Goal: Communication & Community: Answer question/provide support

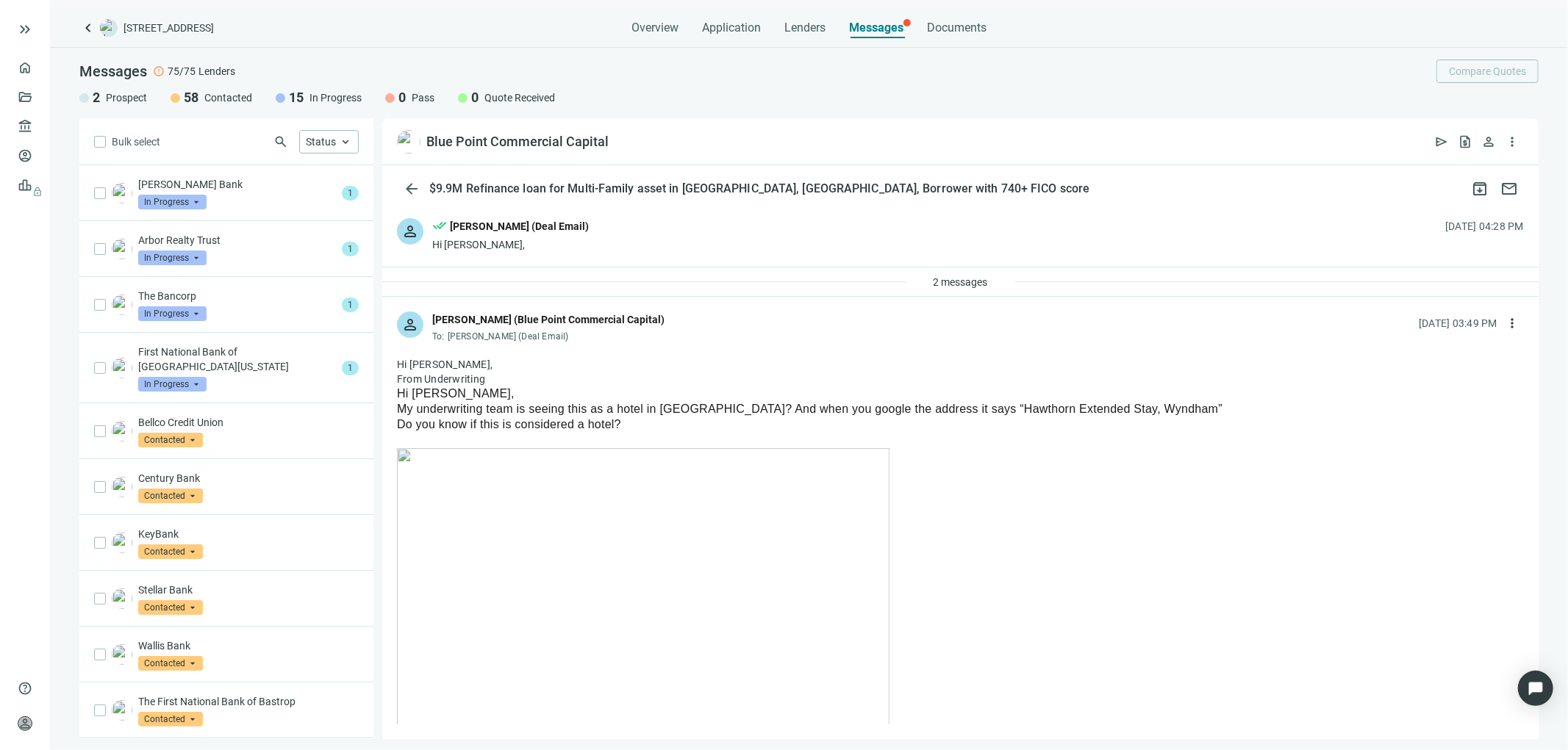
scroll to position [933, 0]
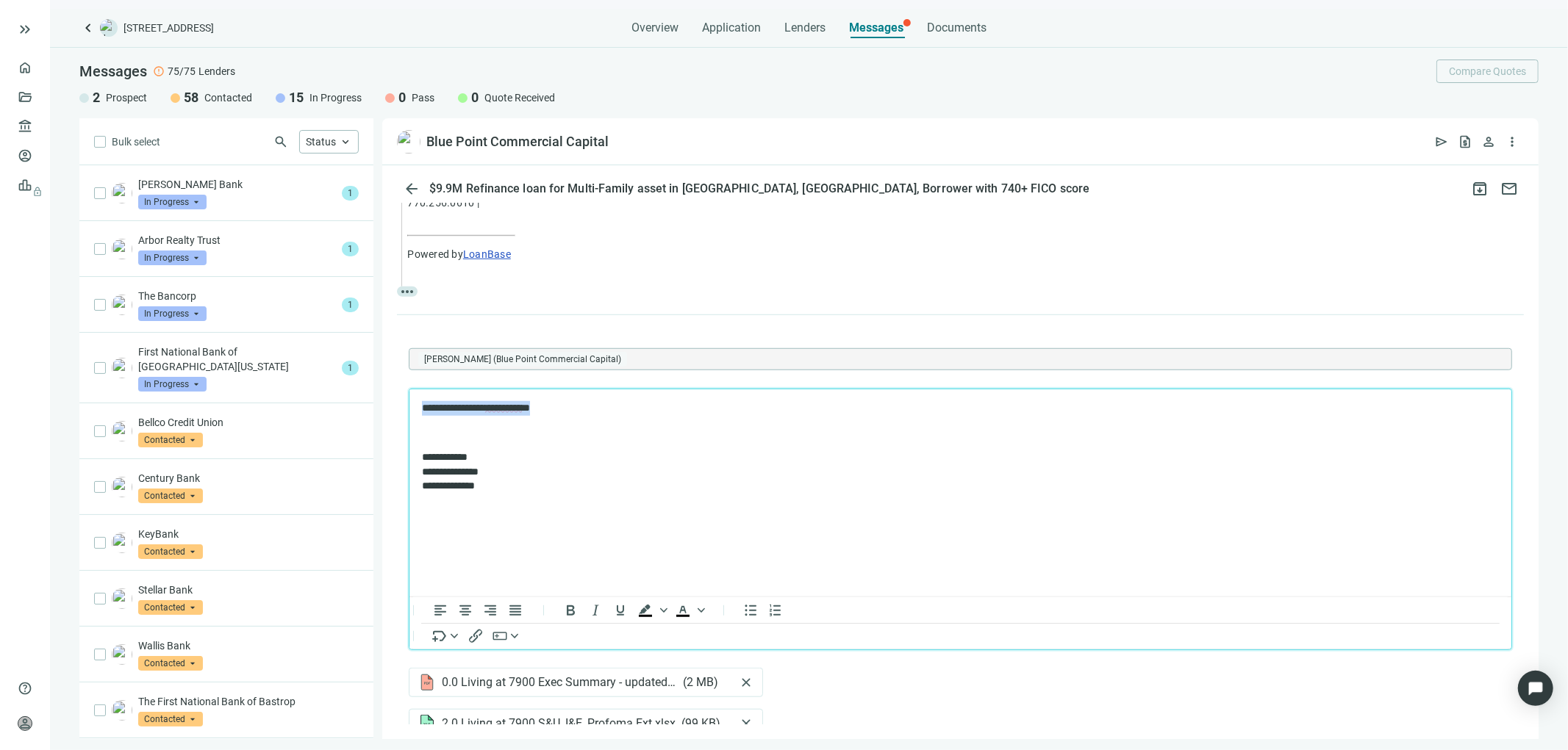
drag, startPoint x: 557, startPoint y: 403, endPoint x: 810, endPoint y: 796, distance: 467.4
click at [408, 402] on html "**********" at bounding box center [959, 446] width 1102 height 116
paste body "Rich Text Area. Press ALT-0 for help."
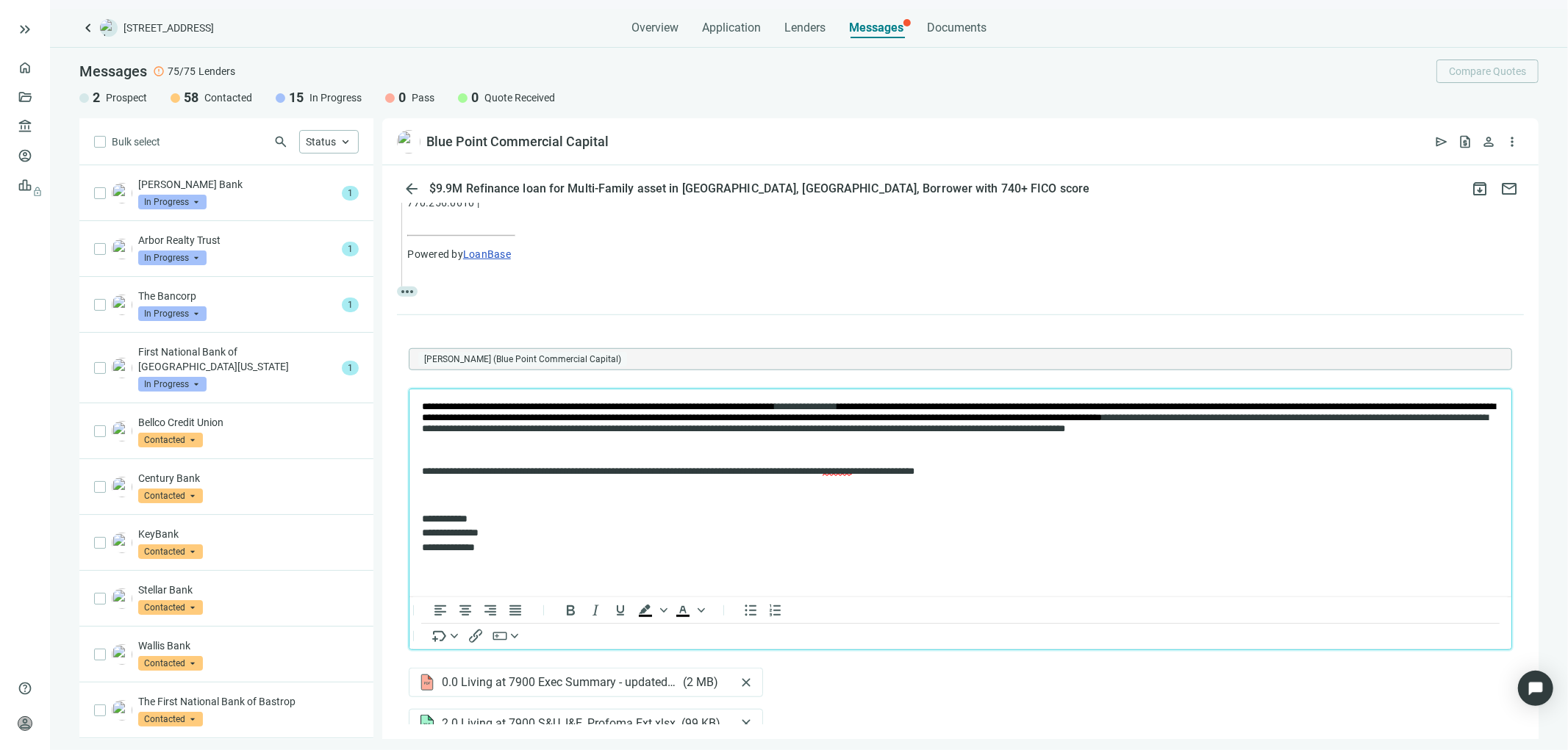
click at [421, 403] on span "**********" at bounding box center [598, 406] width 353 height 9
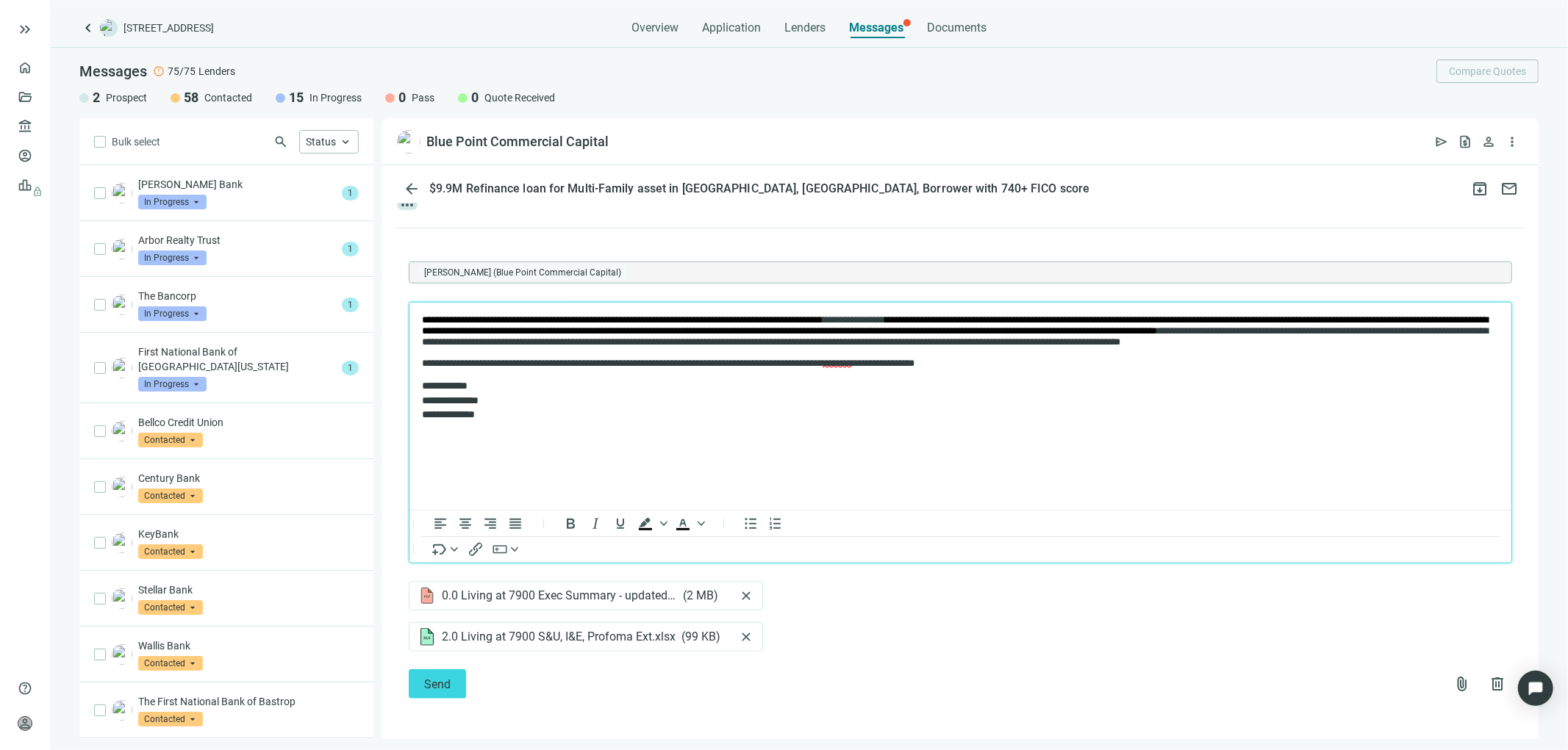
scroll to position [1021, 0]
click at [746, 593] on span "close" at bounding box center [746, 595] width 15 height 15
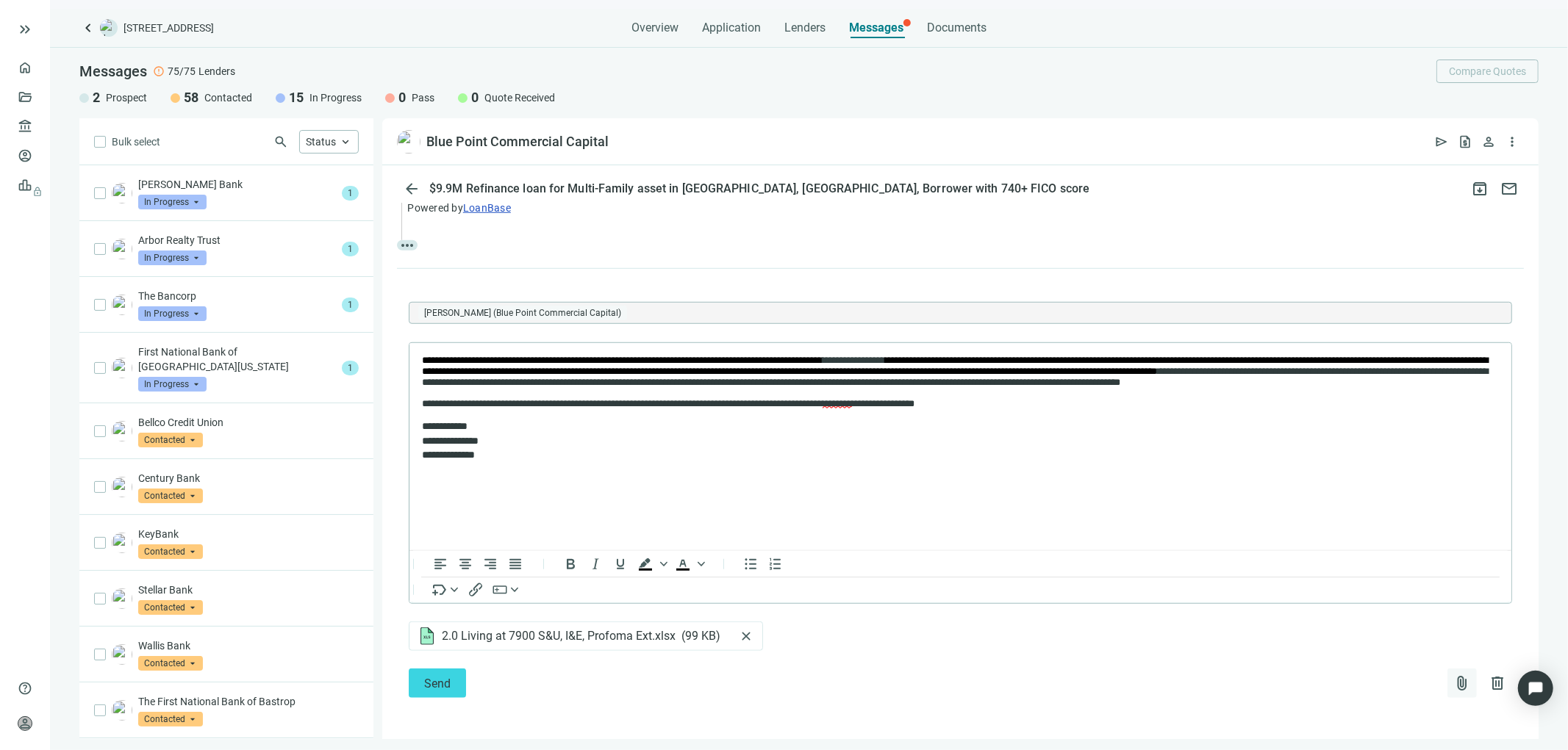
click at [1453, 678] on span "attach_file" at bounding box center [1462, 683] width 17 height 17
click at [1346, 648] on span "Upload new" at bounding box center [1343, 648] width 54 height 12
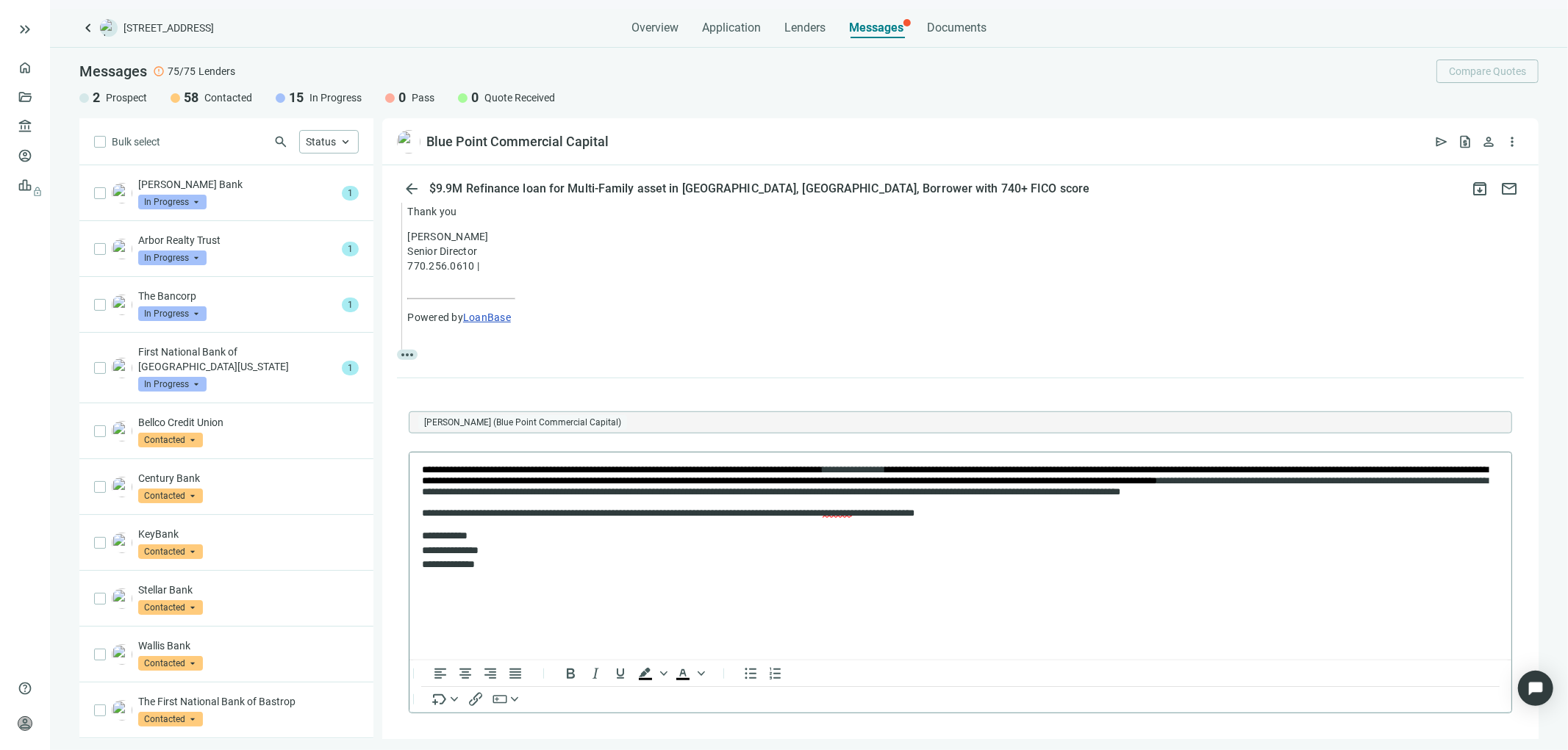
scroll to position [898, 0]
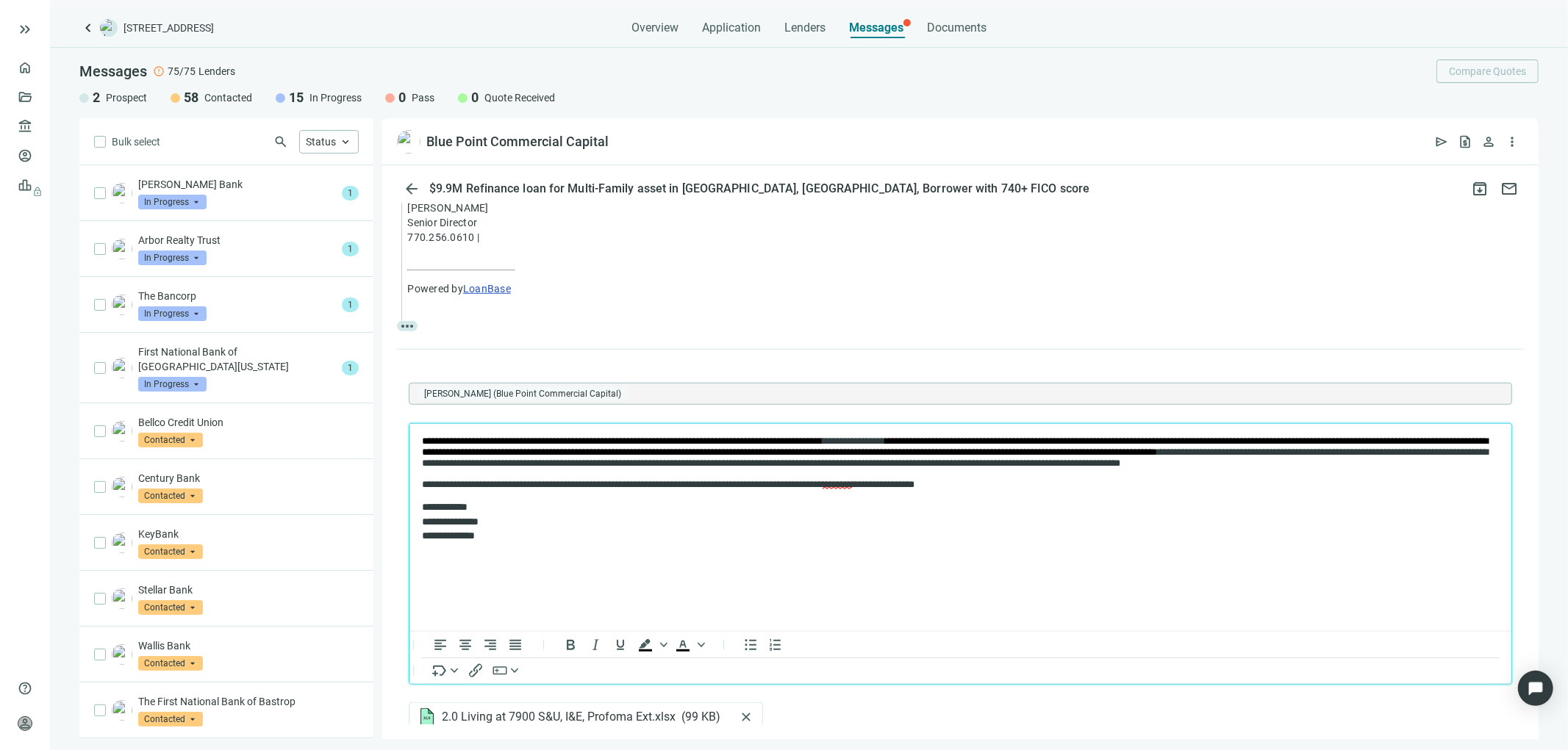
click at [422, 516] on p "**********" at bounding box center [952, 521] width 1062 height 43
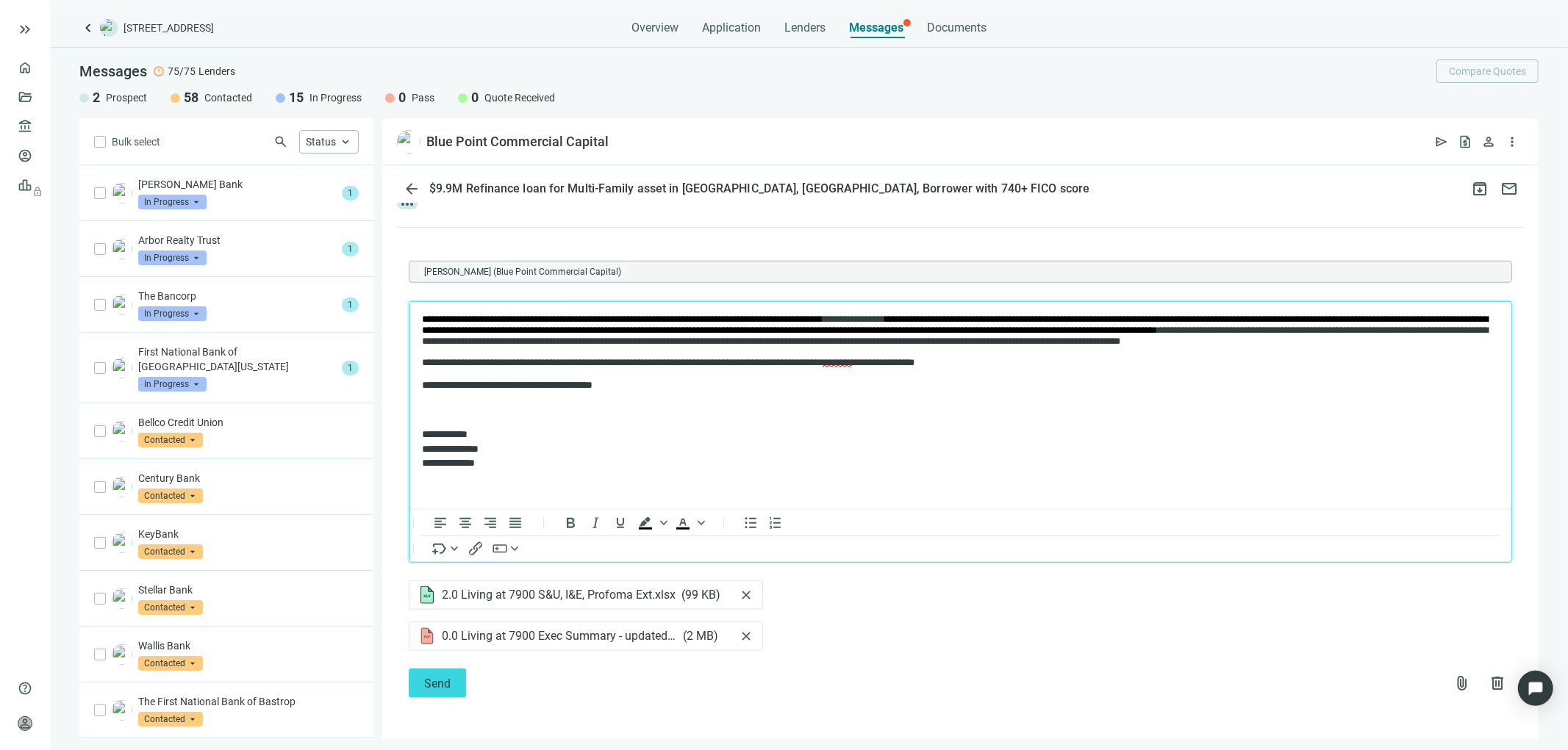
click at [429, 418] on p "Rich Text Area. Press ALT-0 for help." at bounding box center [959, 410] width 1077 height 15
click at [523, 392] on p "**********" at bounding box center [952, 384] width 1062 height 15
click at [442, 412] on body "**********" at bounding box center [959, 392] width 1078 height 158
click at [439, 679] on span "Send" at bounding box center [438, 684] width 27 height 14
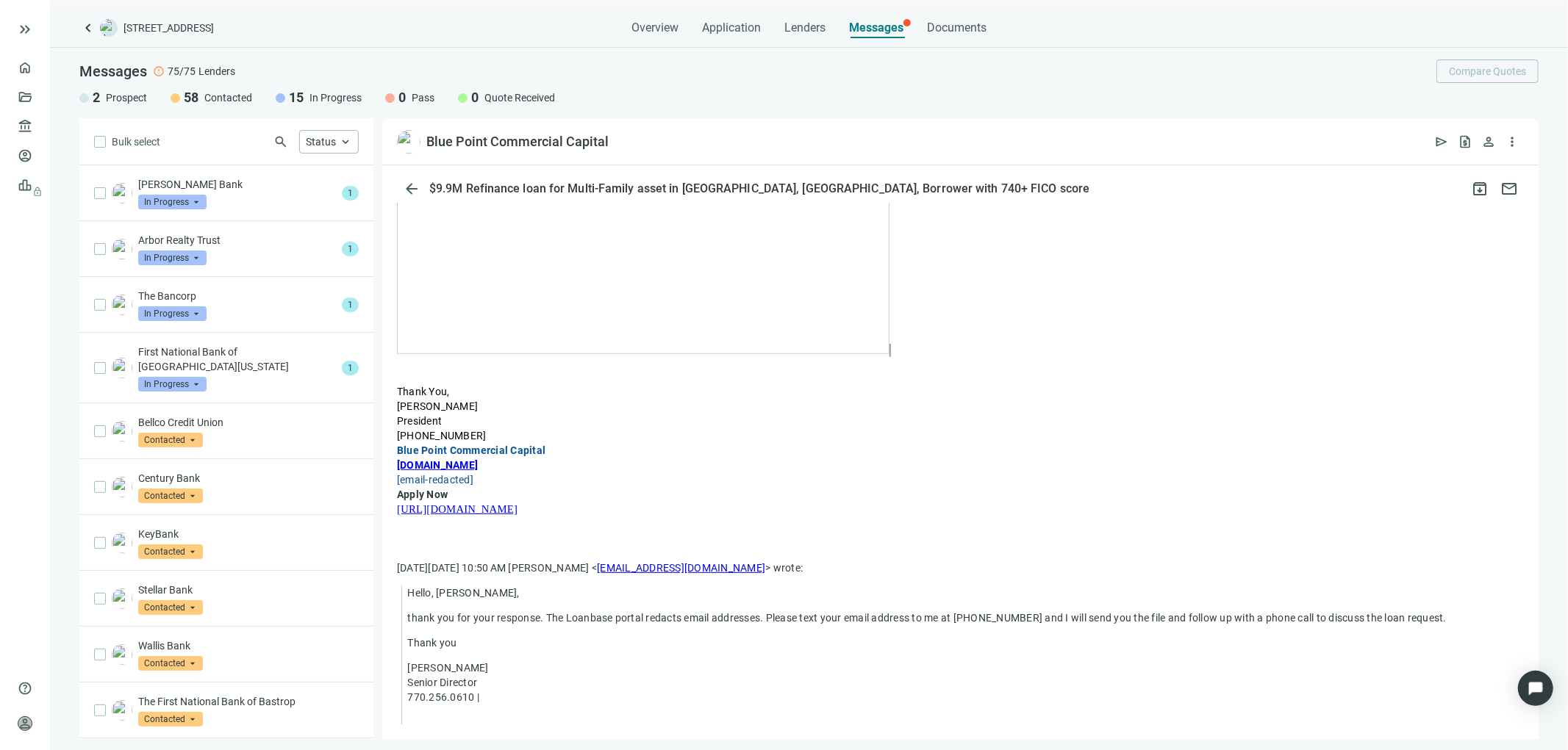
scroll to position [0, 0]
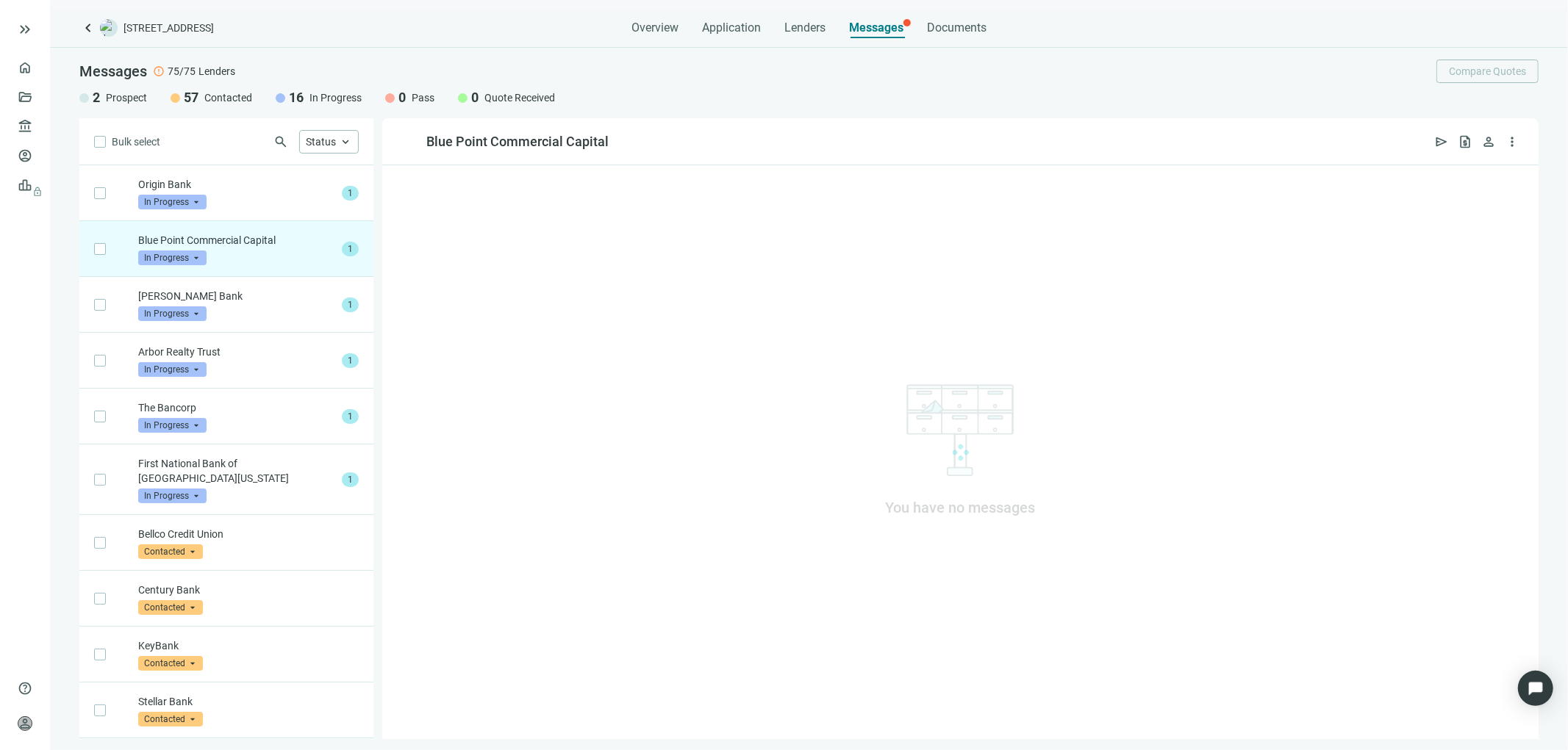
scroll to position [55, 0]
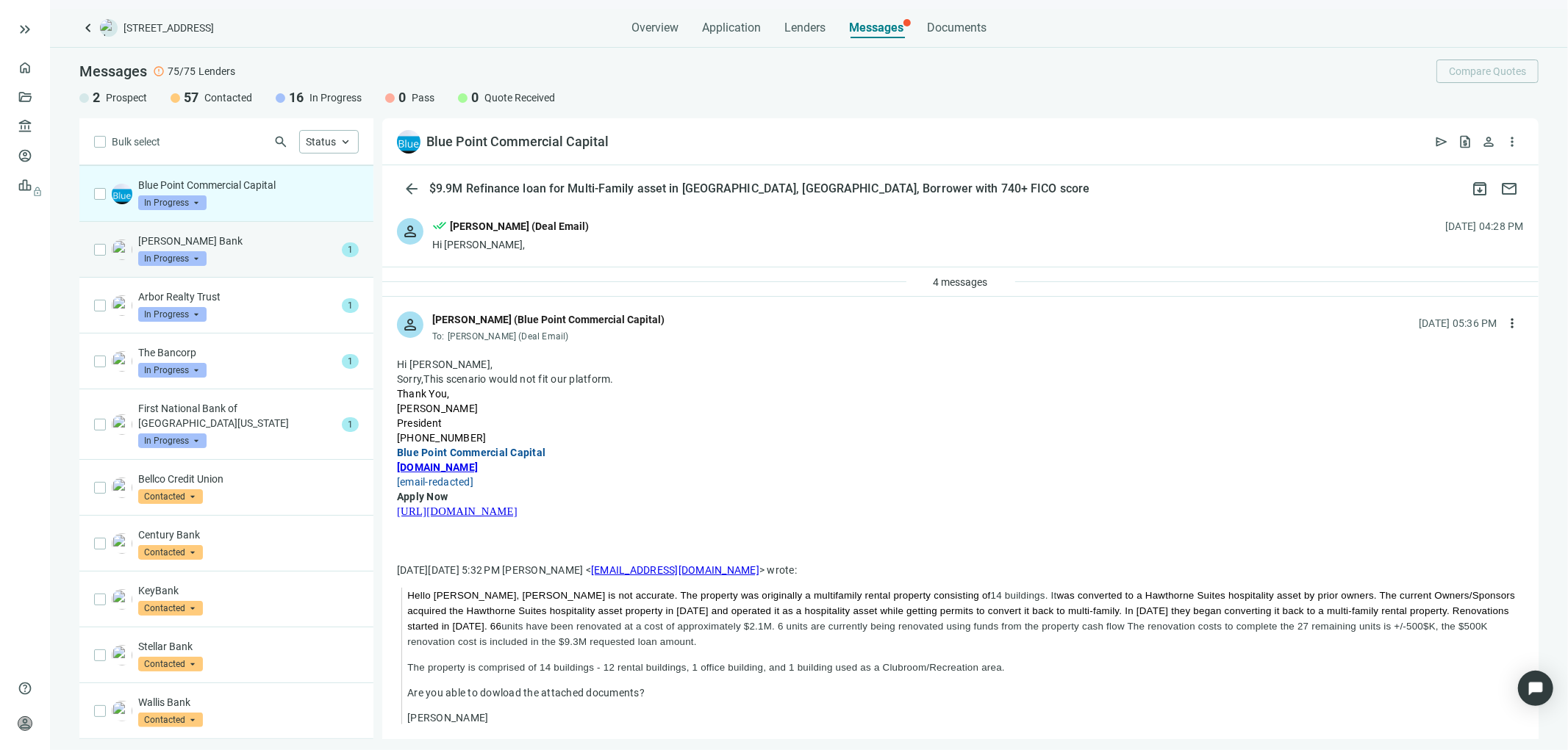
click at [216, 244] on p "Moody Bank" at bounding box center [237, 240] width 198 height 15
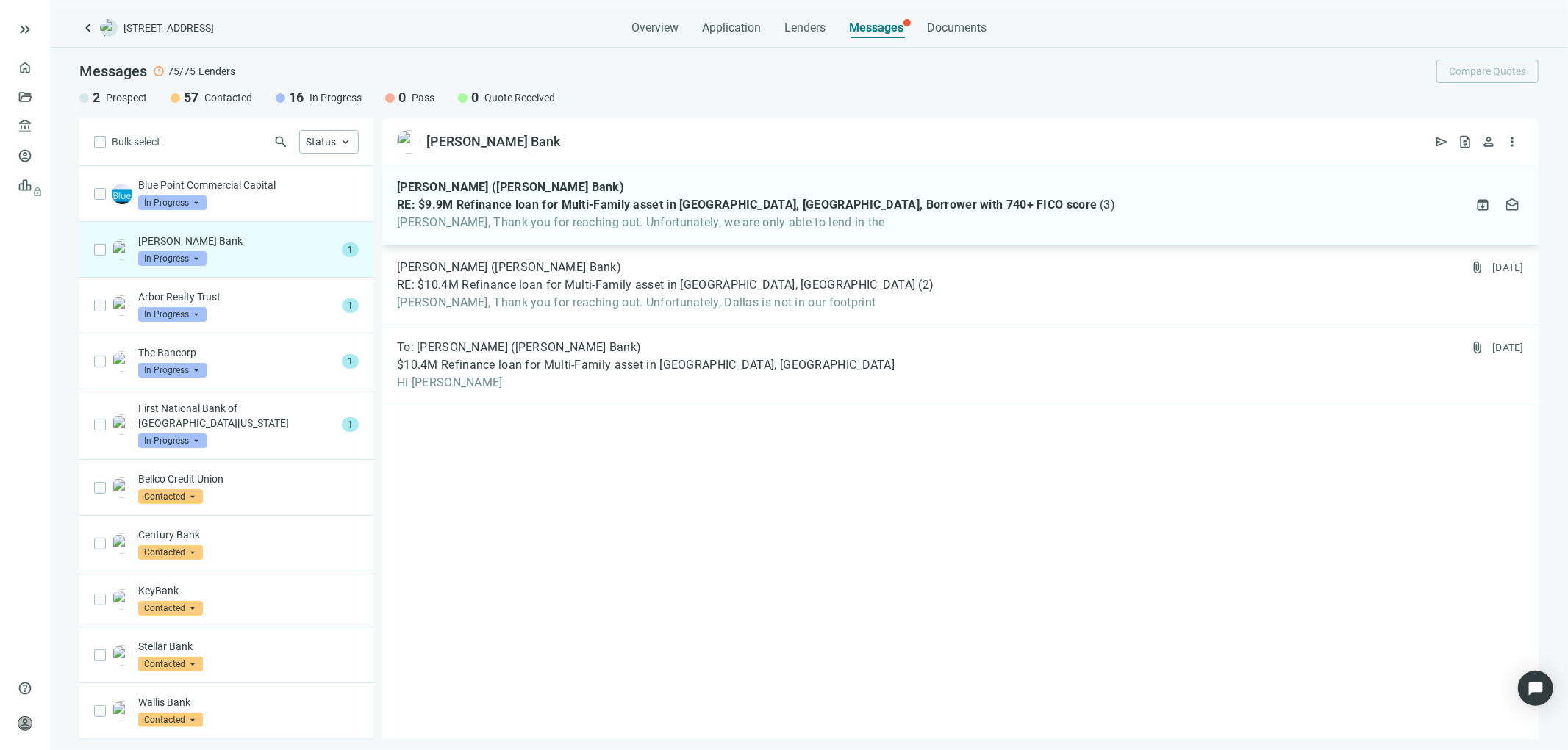
click at [527, 201] on span "RE: $9.9M Refinance loan for Multi-Family asset in Dallas, TX, Borrower with 74…" at bounding box center [747, 205] width 700 height 15
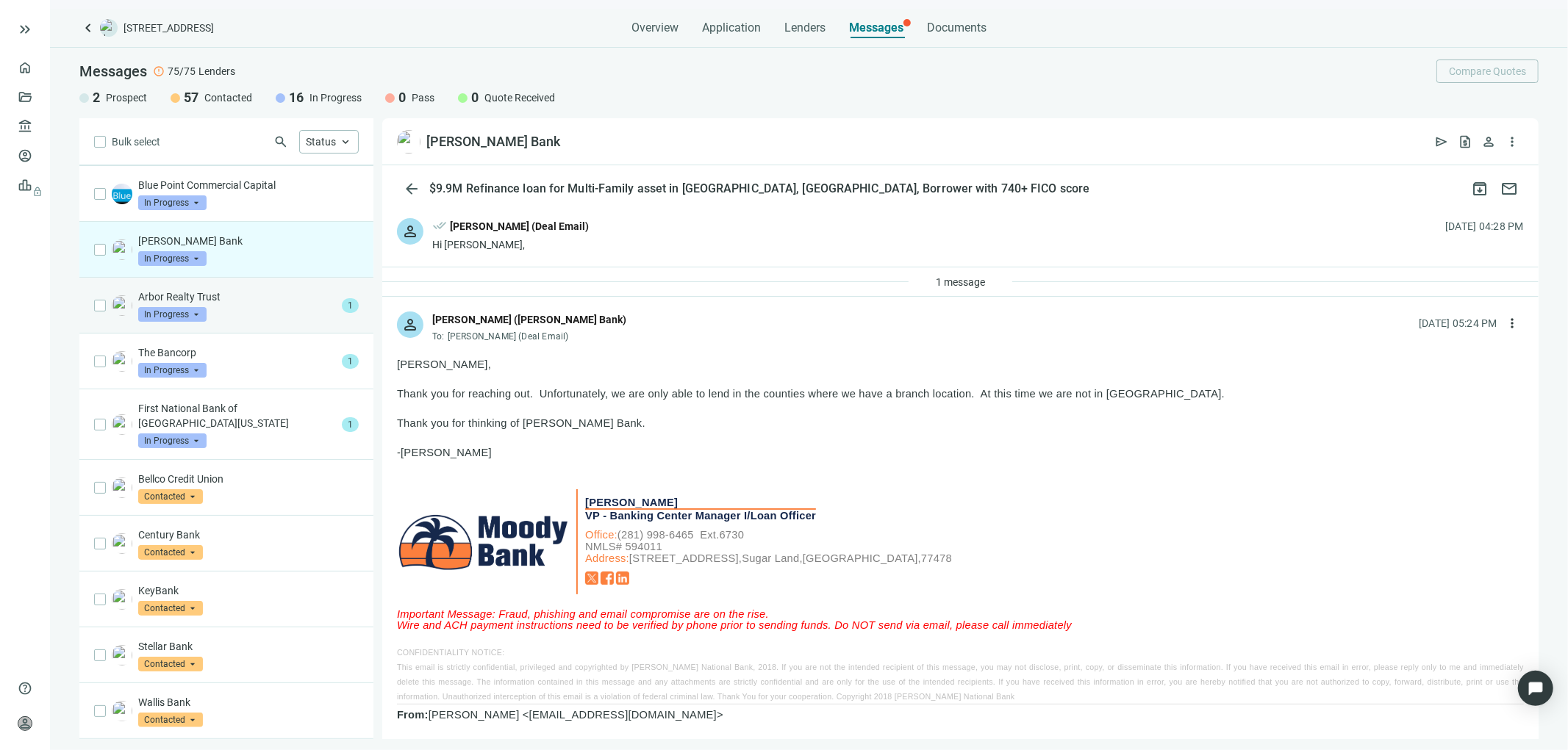
click at [181, 309] on span "In Progress" at bounding box center [172, 314] width 69 height 15
click at [194, 296] on p "Arbor Realty Trust" at bounding box center [237, 296] width 198 height 15
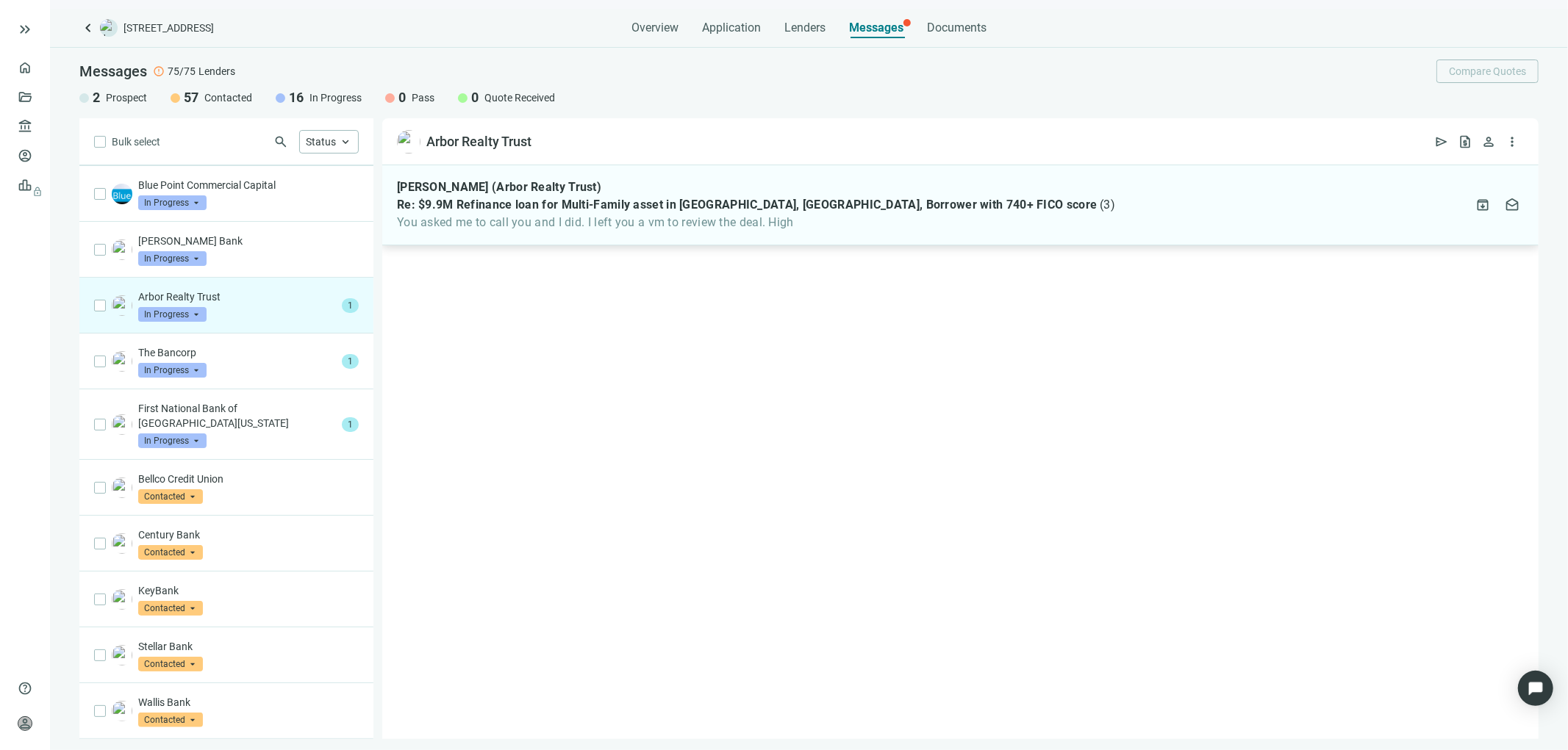
click at [542, 207] on span "Re: $9.9M Refinance loan for Multi-Family asset in [GEOGRAPHIC_DATA], [GEOGRAPH…" at bounding box center [747, 205] width 700 height 15
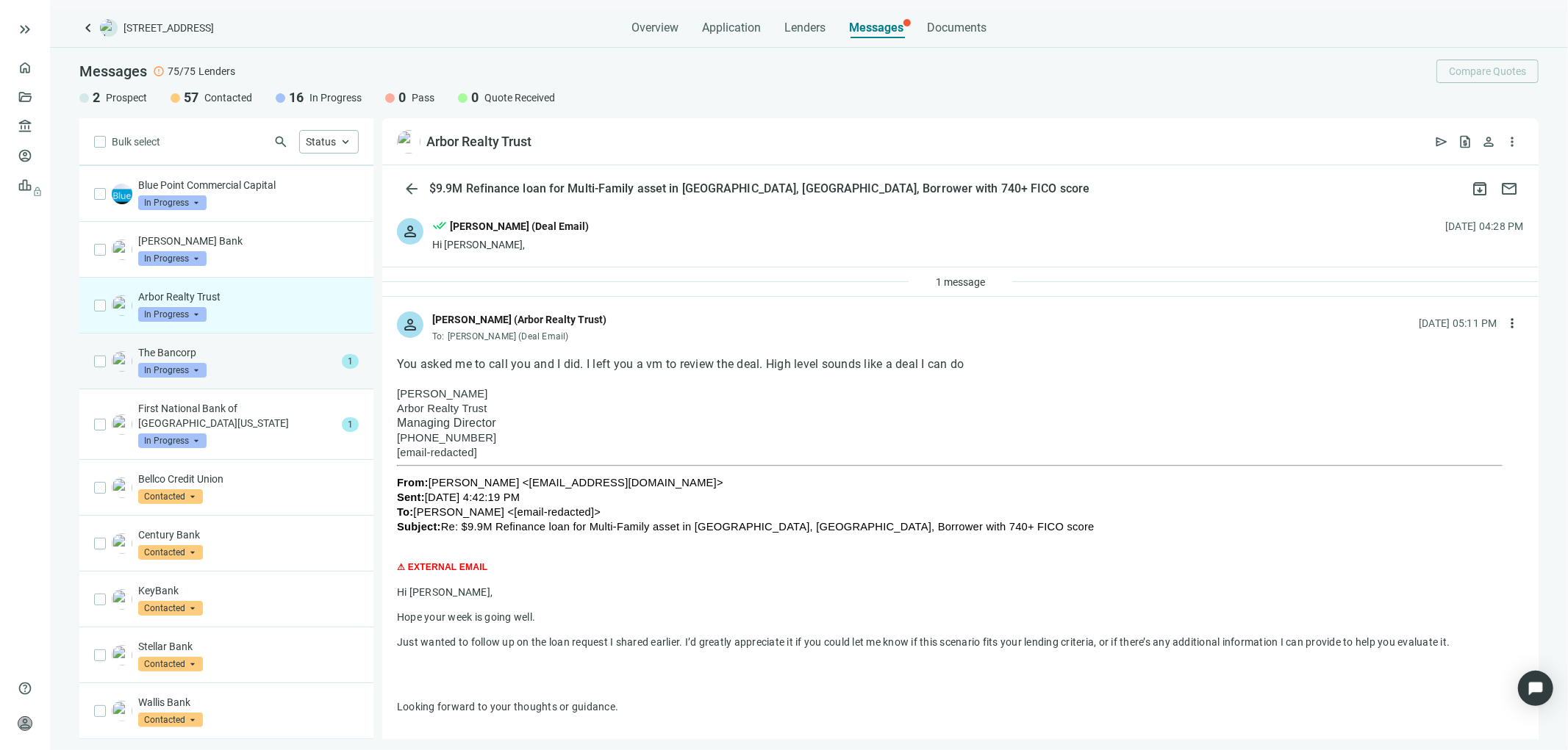
click at [186, 363] on span "In Progress" at bounding box center [172, 370] width 69 height 15
click at [173, 351] on p "The Bancorp" at bounding box center [237, 352] width 198 height 15
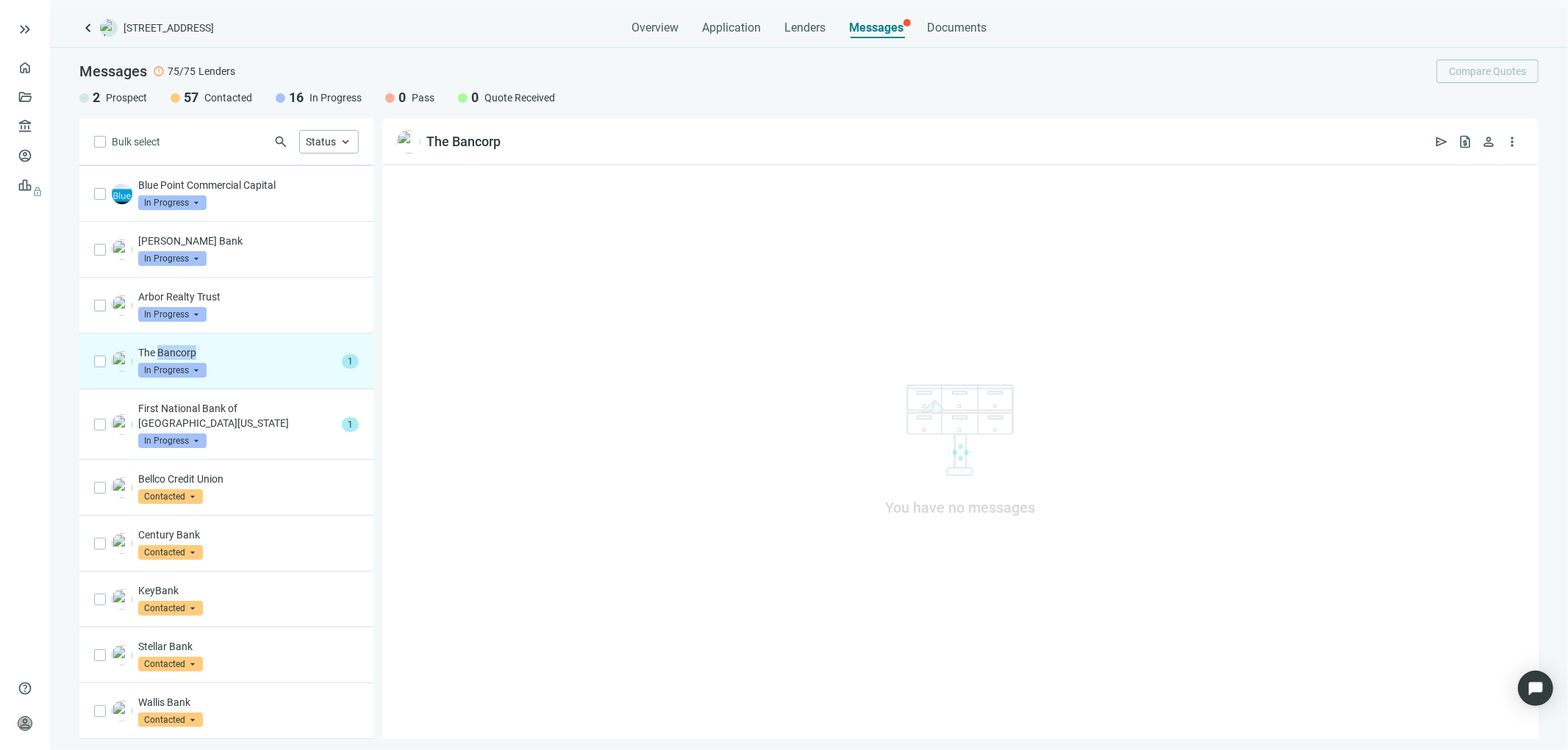
click at [173, 351] on p "The Bancorp" at bounding box center [237, 352] width 198 height 15
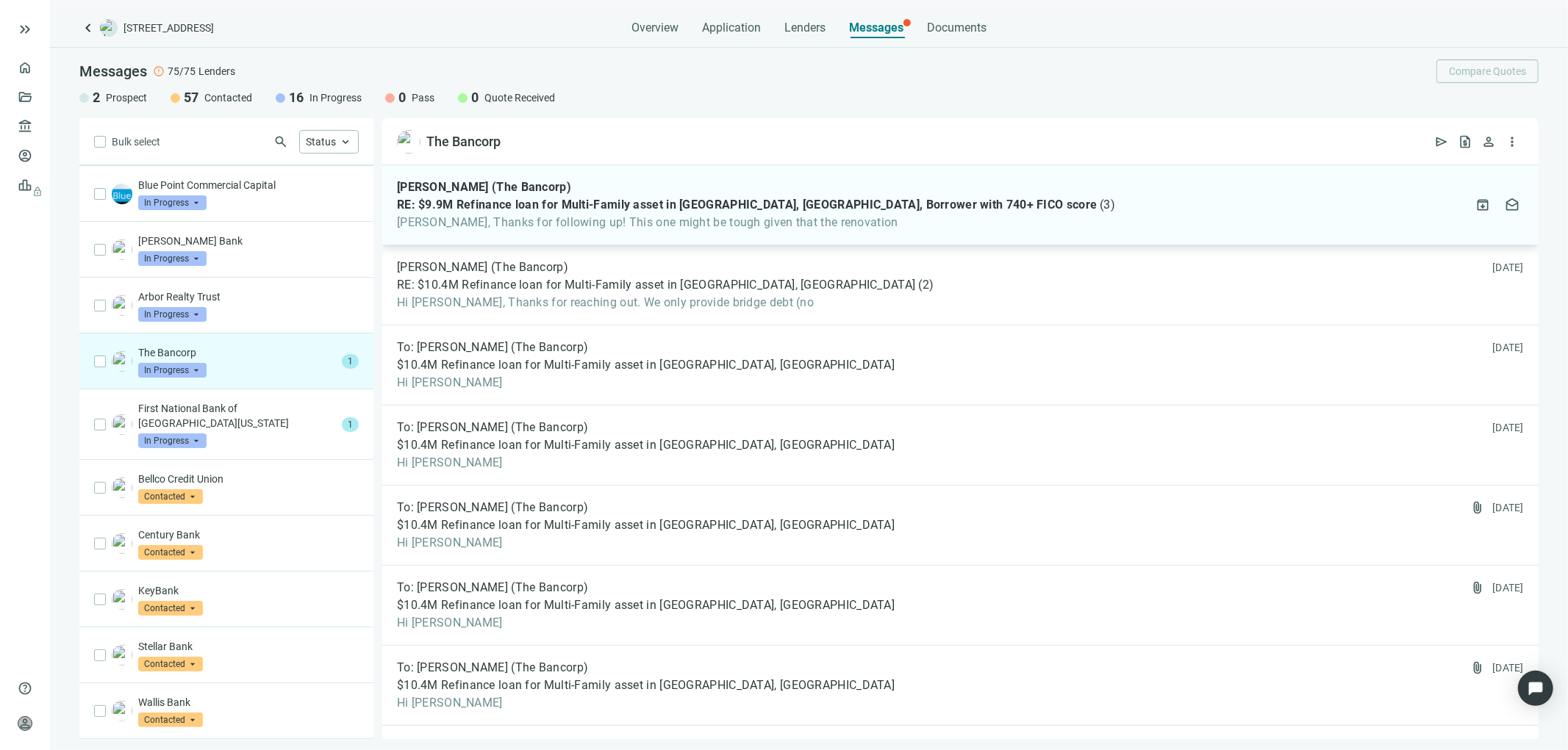
click at [647, 195] on div "Morgan Fletcher (The Bancorp) RE: $9.9M Refinance loan for Multi-Family asset i…" at bounding box center [755, 204] width 718 height 50
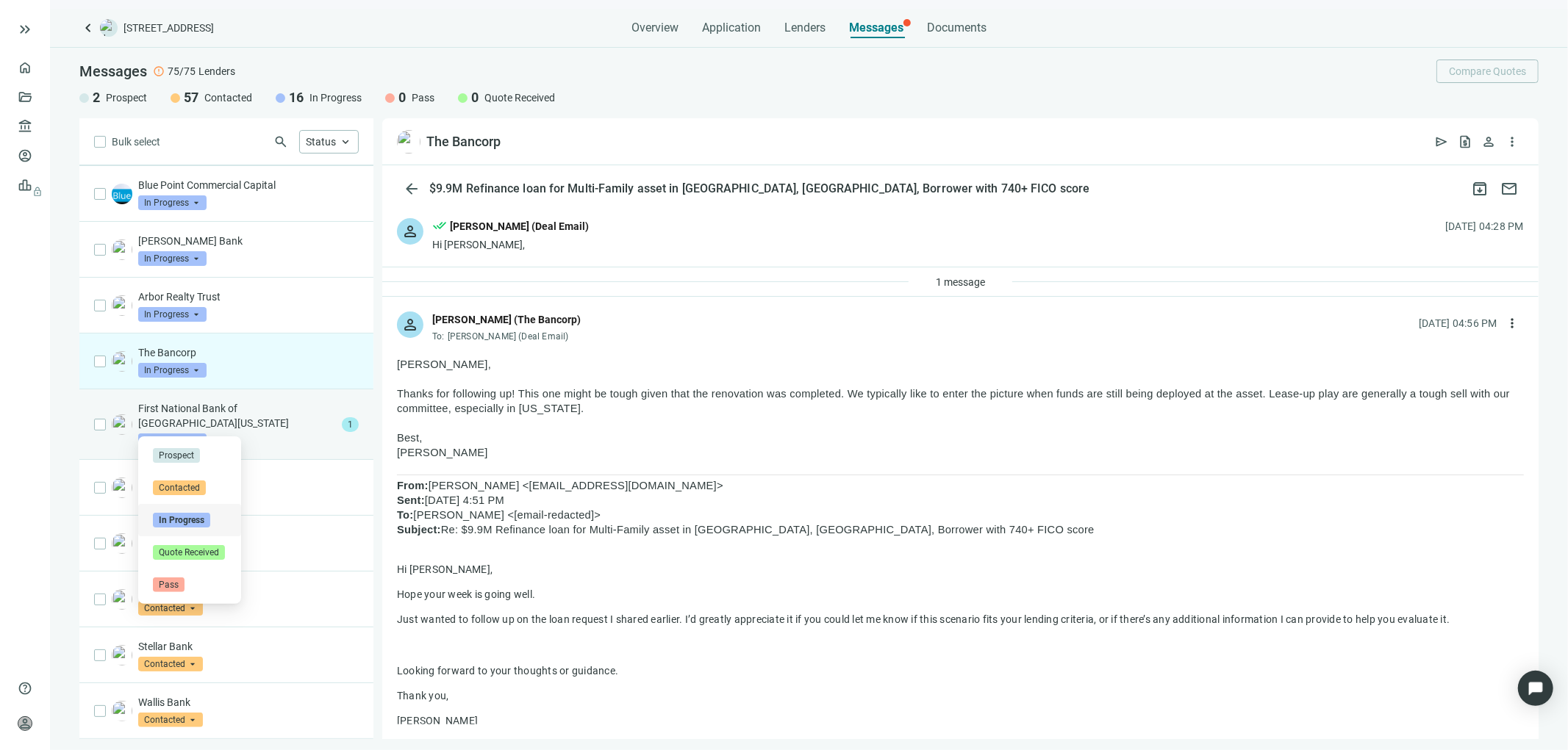
click at [174, 432] on input "search" at bounding box center [166, 439] width 55 height 15
click at [177, 432] on input "search" at bounding box center [166, 439] width 55 height 15
click at [214, 410] on p "First National Bank of Central Texas" at bounding box center [237, 415] width 198 height 29
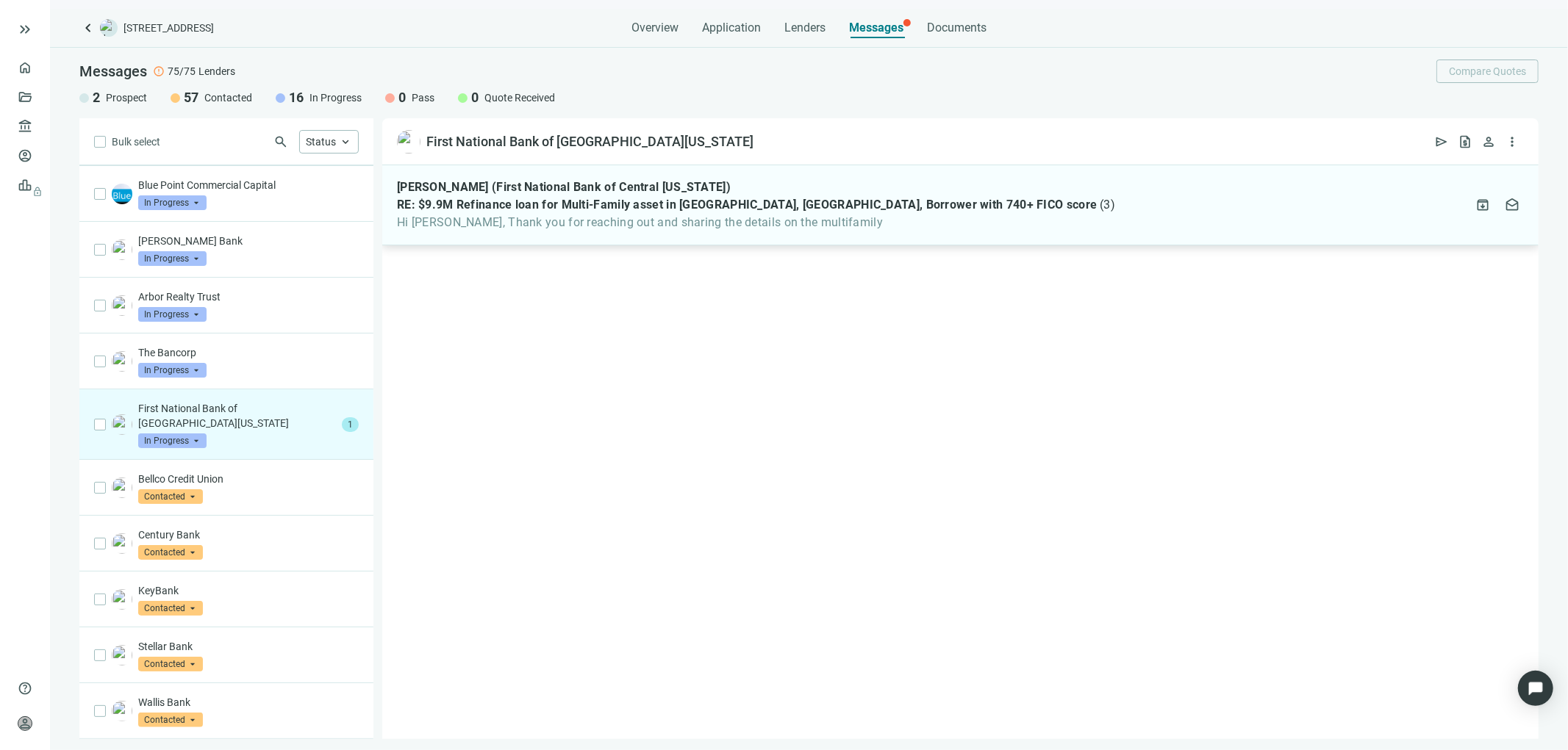
click at [719, 196] on div "Regina Martinez (First National Bank of Central Texas) RE: $9.9M Refinance loan…" at bounding box center [755, 204] width 718 height 50
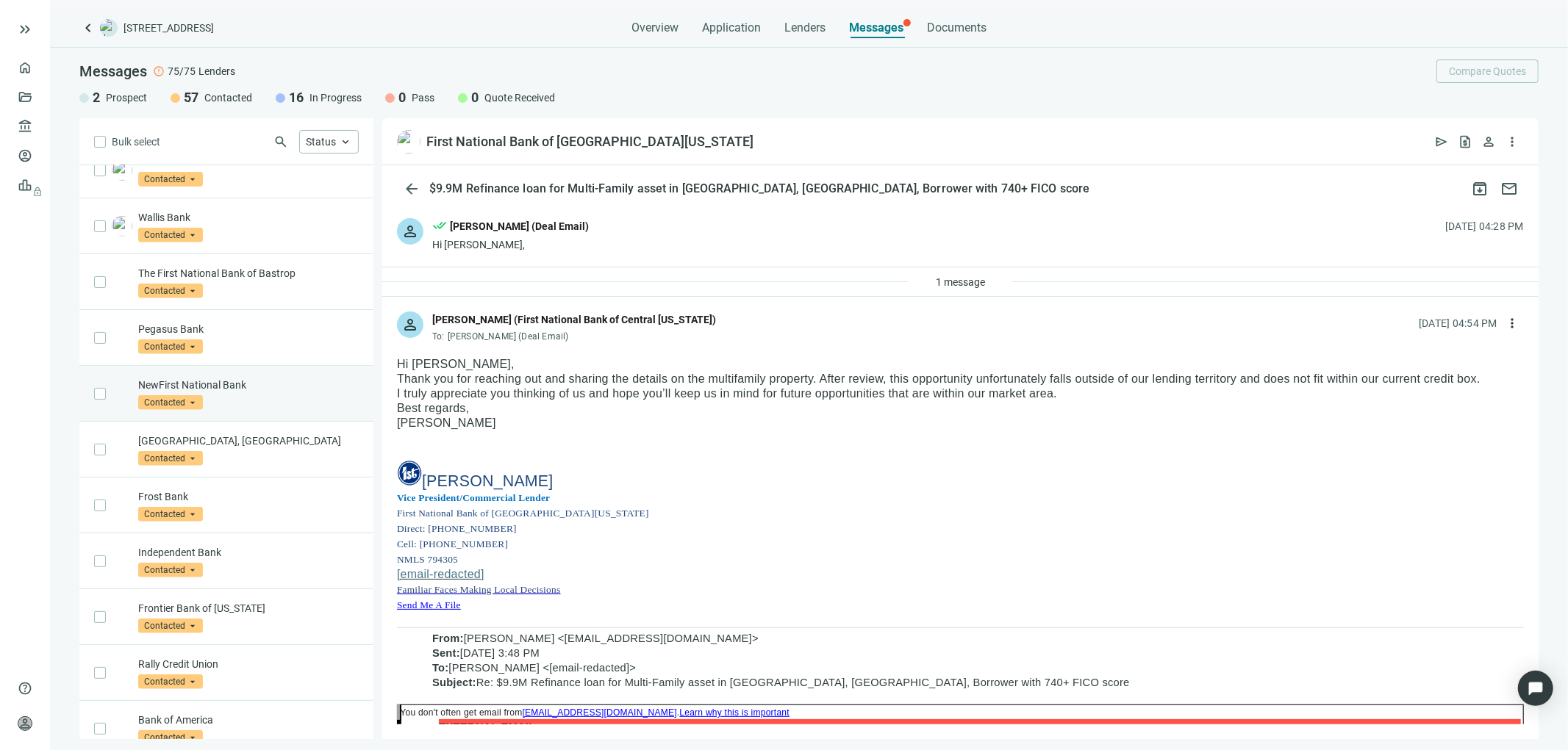
scroll to position [591, 0]
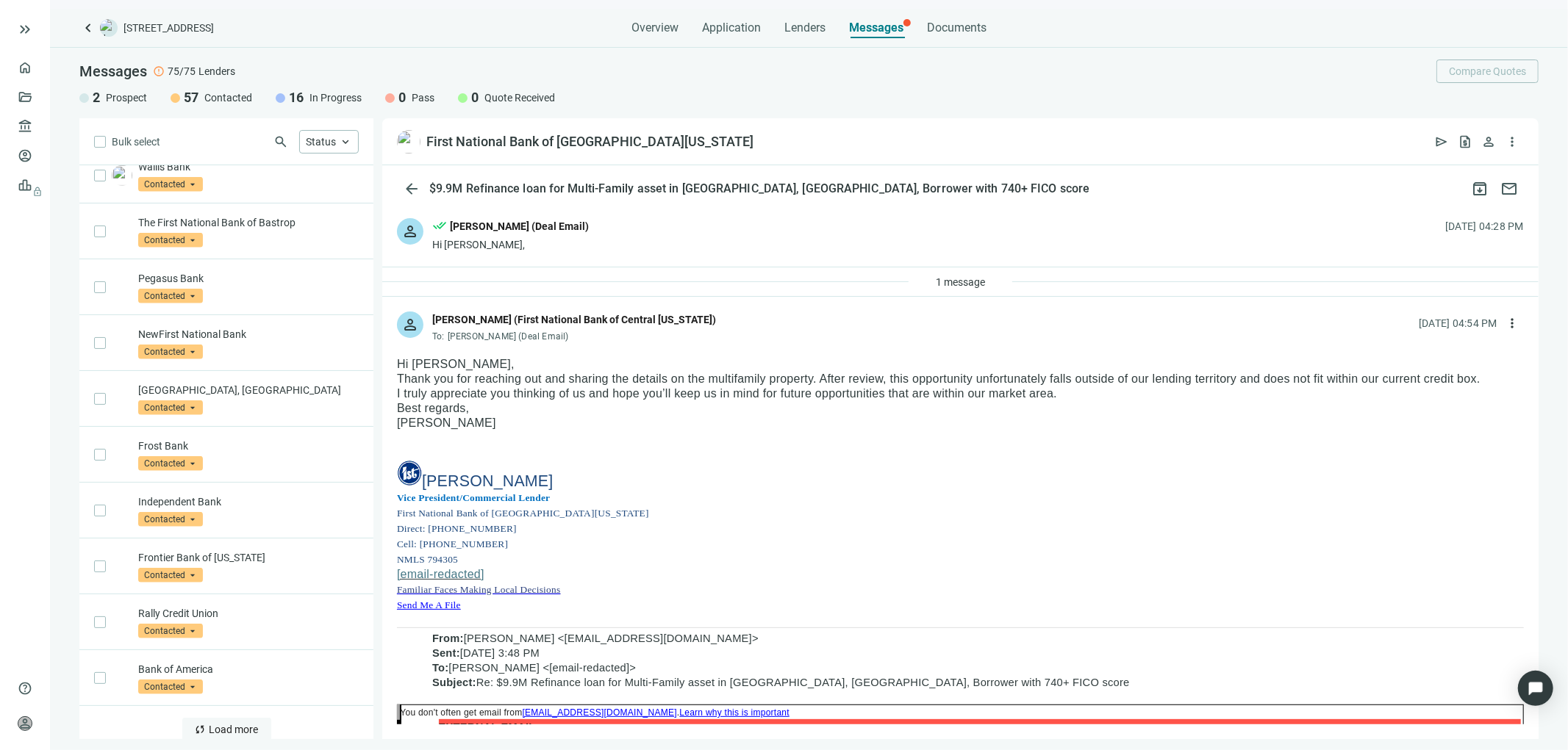
click at [229, 723] on span "Load more" at bounding box center [234, 729] width 49 height 12
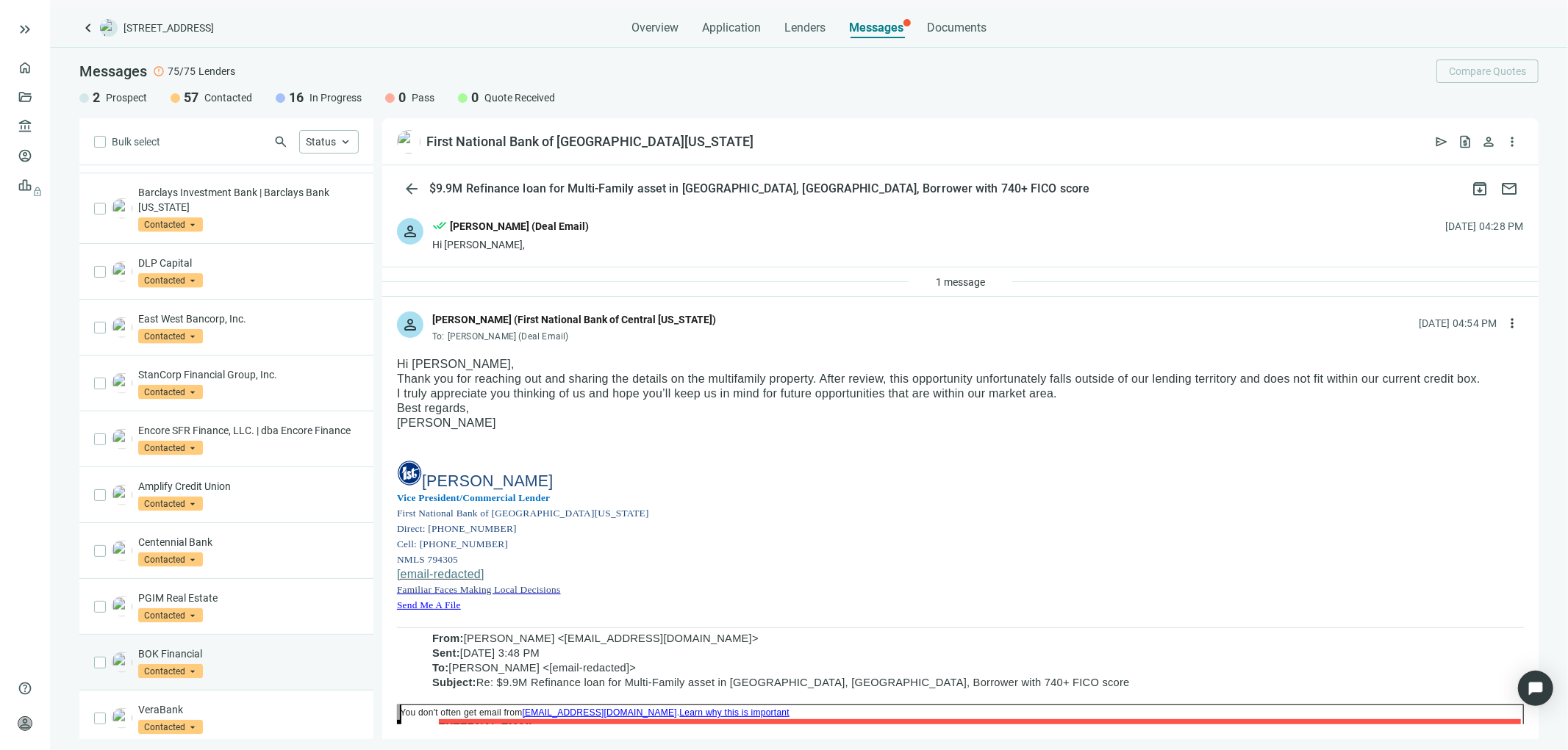
scroll to position [1738, 0]
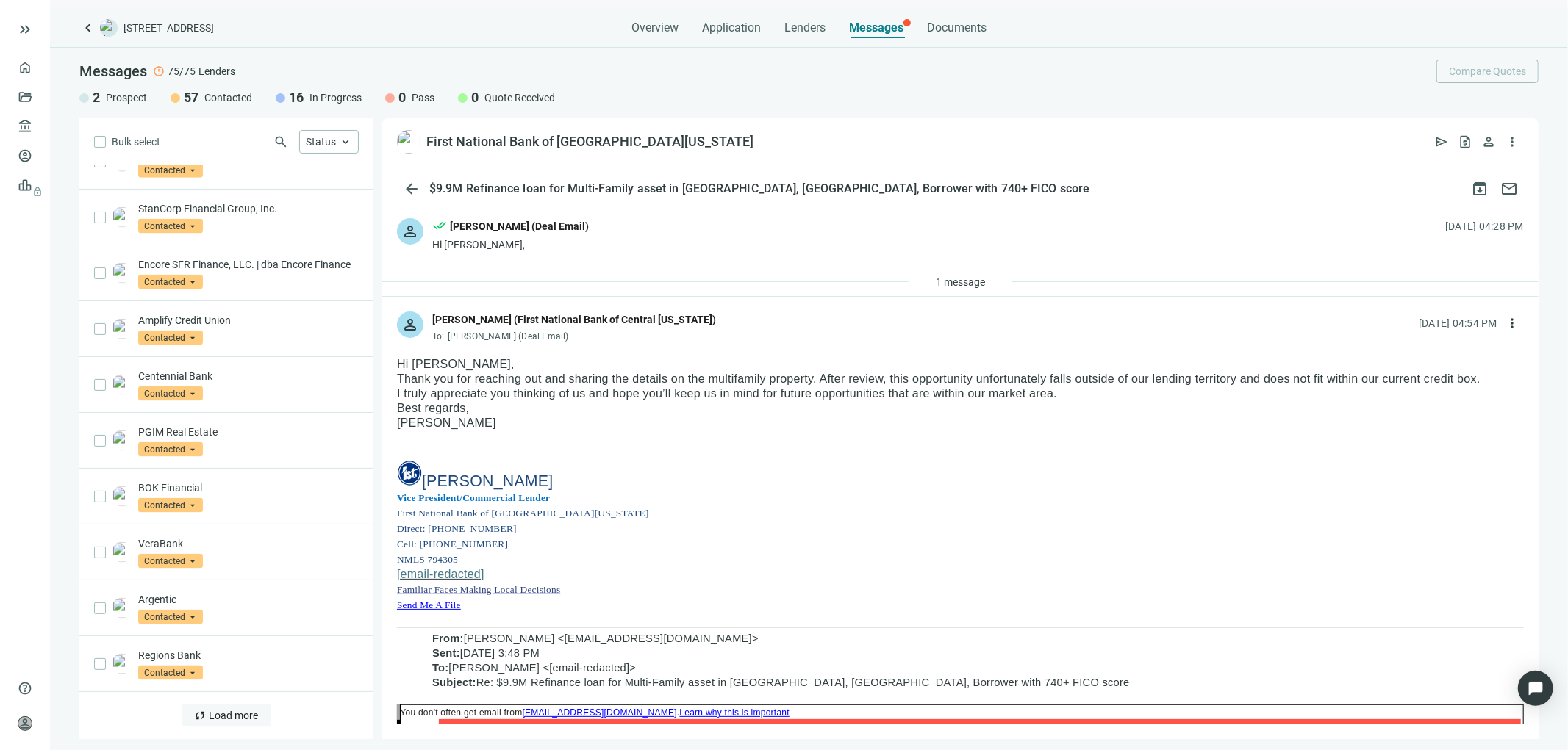
click at [236, 715] on span "Load more" at bounding box center [234, 715] width 49 height 12
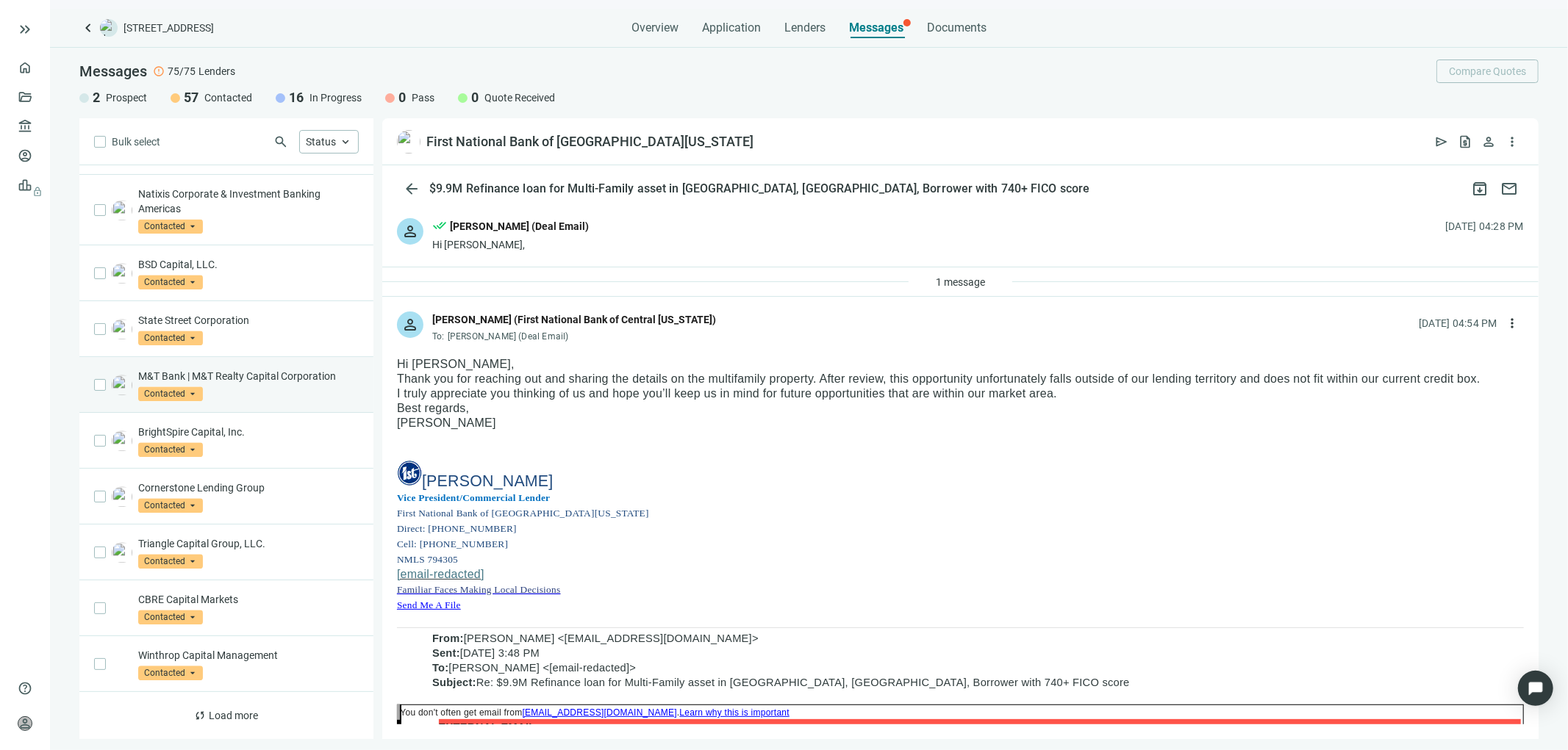
scroll to position [2899, 0]
click at [232, 712] on span "Load more" at bounding box center [234, 715] width 49 height 12
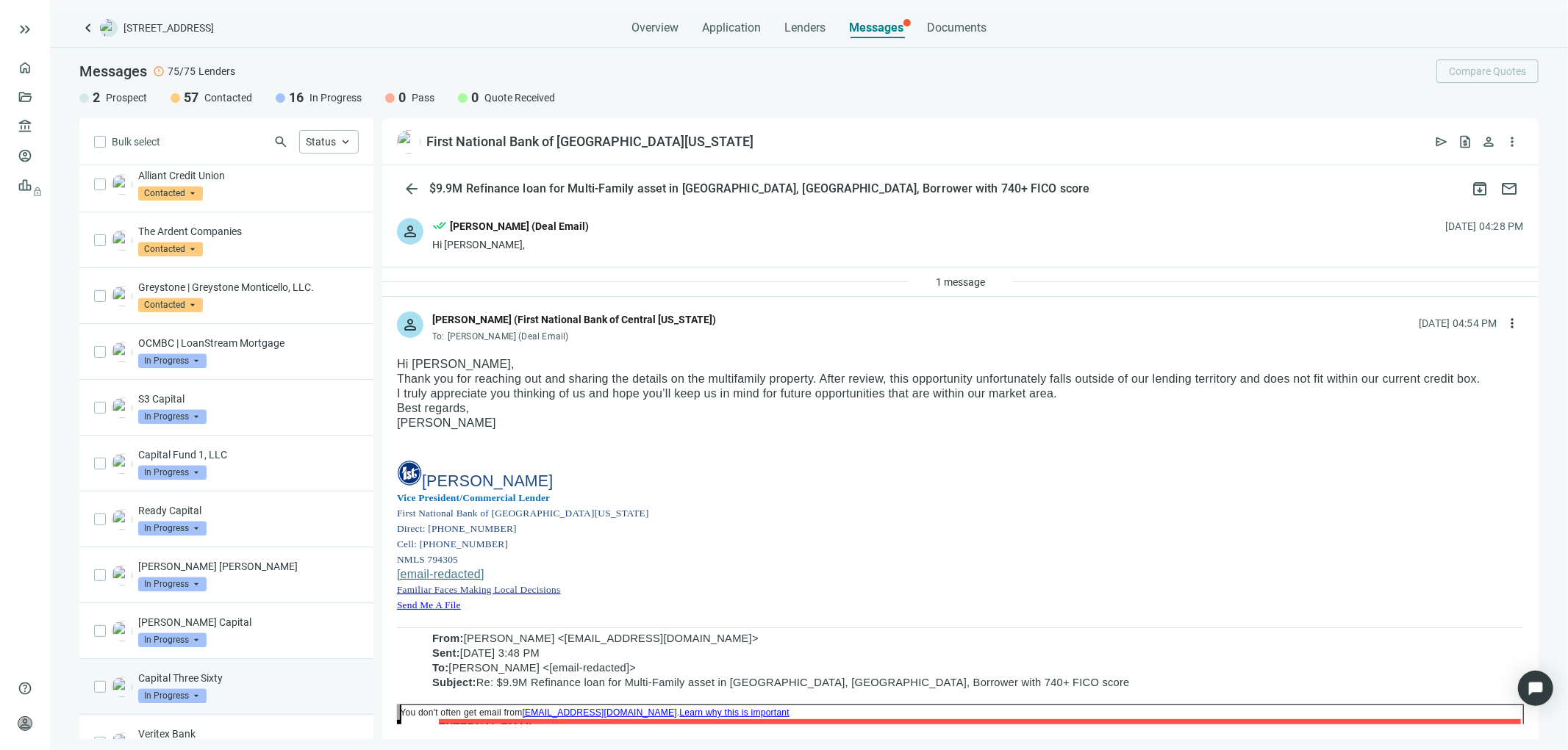
scroll to position [3365, 0]
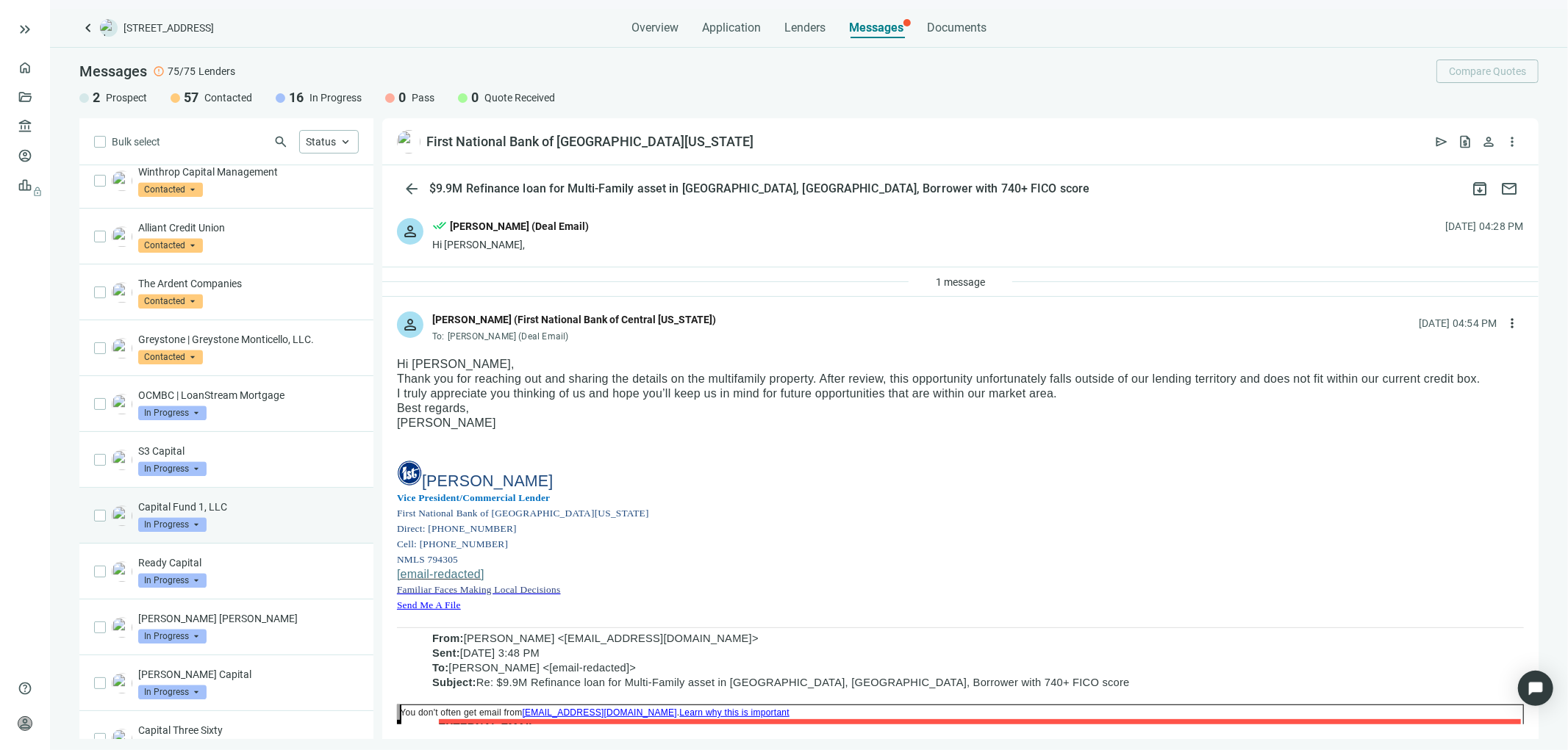
click at [223, 514] on p "Capital Fund 1, LLC" at bounding box center [248, 507] width 221 height 15
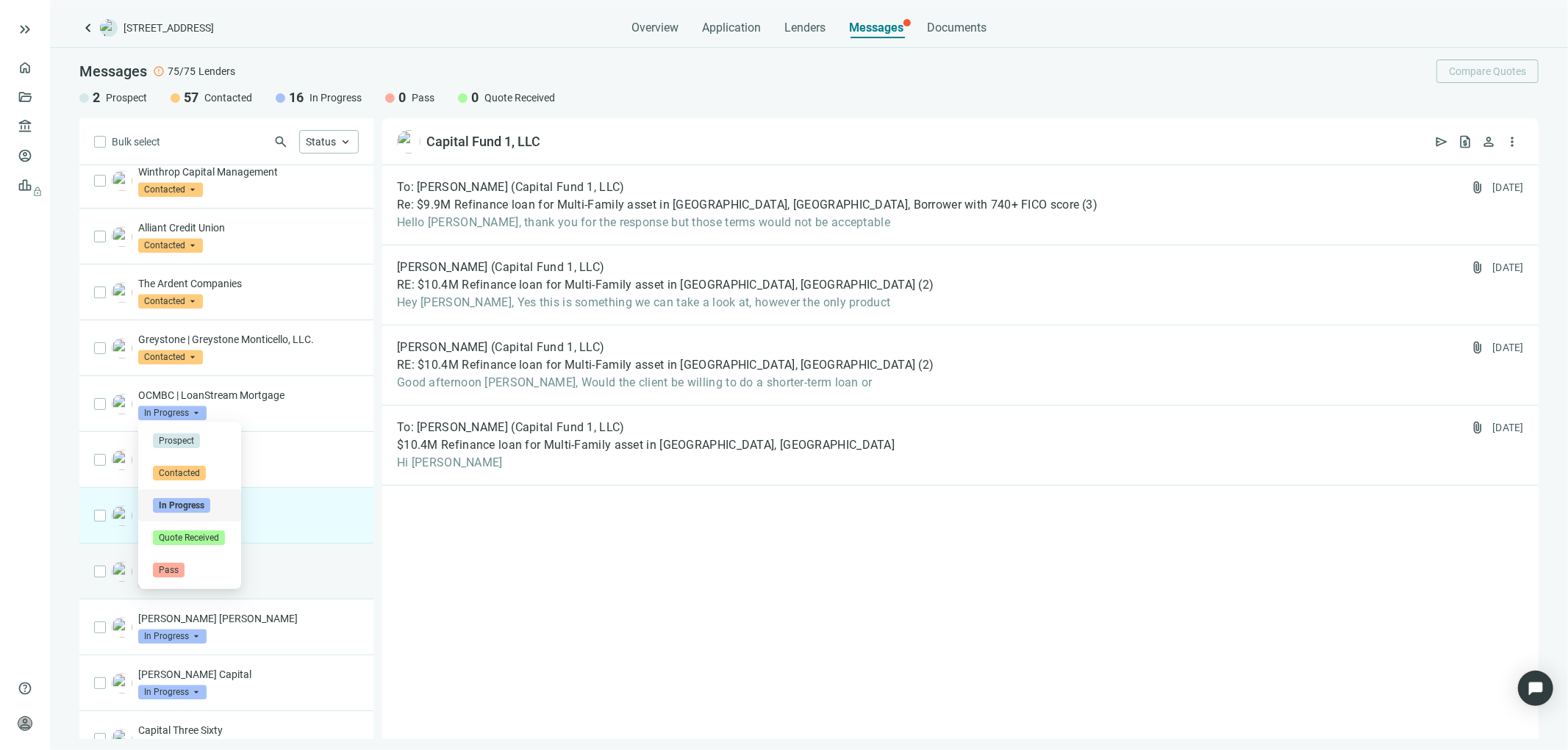
click at [204, 588] on span "In Progress" at bounding box center [172, 580] width 69 height 15
click at [203, 588] on span "In Progress" at bounding box center [172, 580] width 69 height 15
click at [316, 570] on p "Ready Capital" at bounding box center [248, 562] width 221 height 15
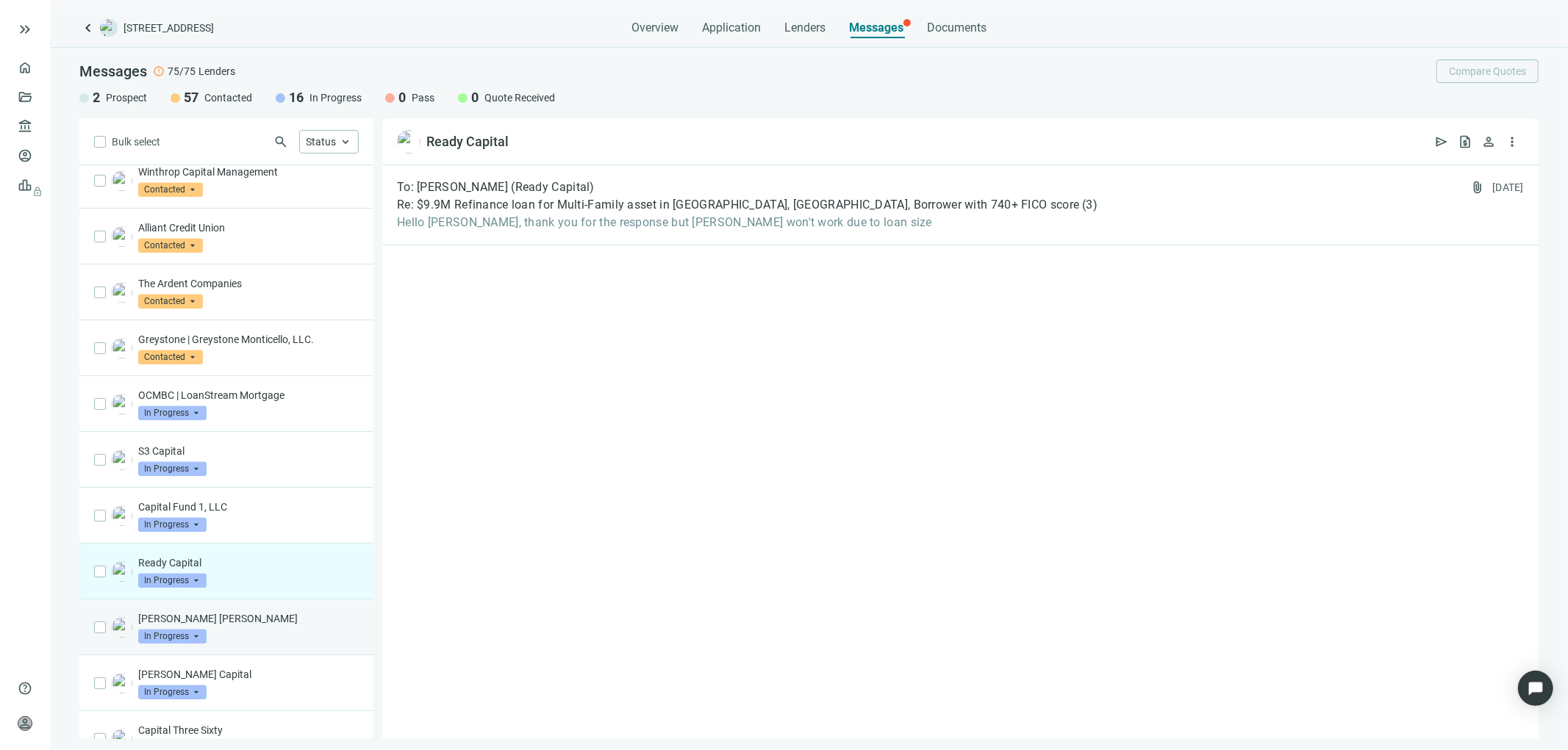
click at [240, 626] on p "JP Morgan Chase" at bounding box center [248, 618] width 221 height 15
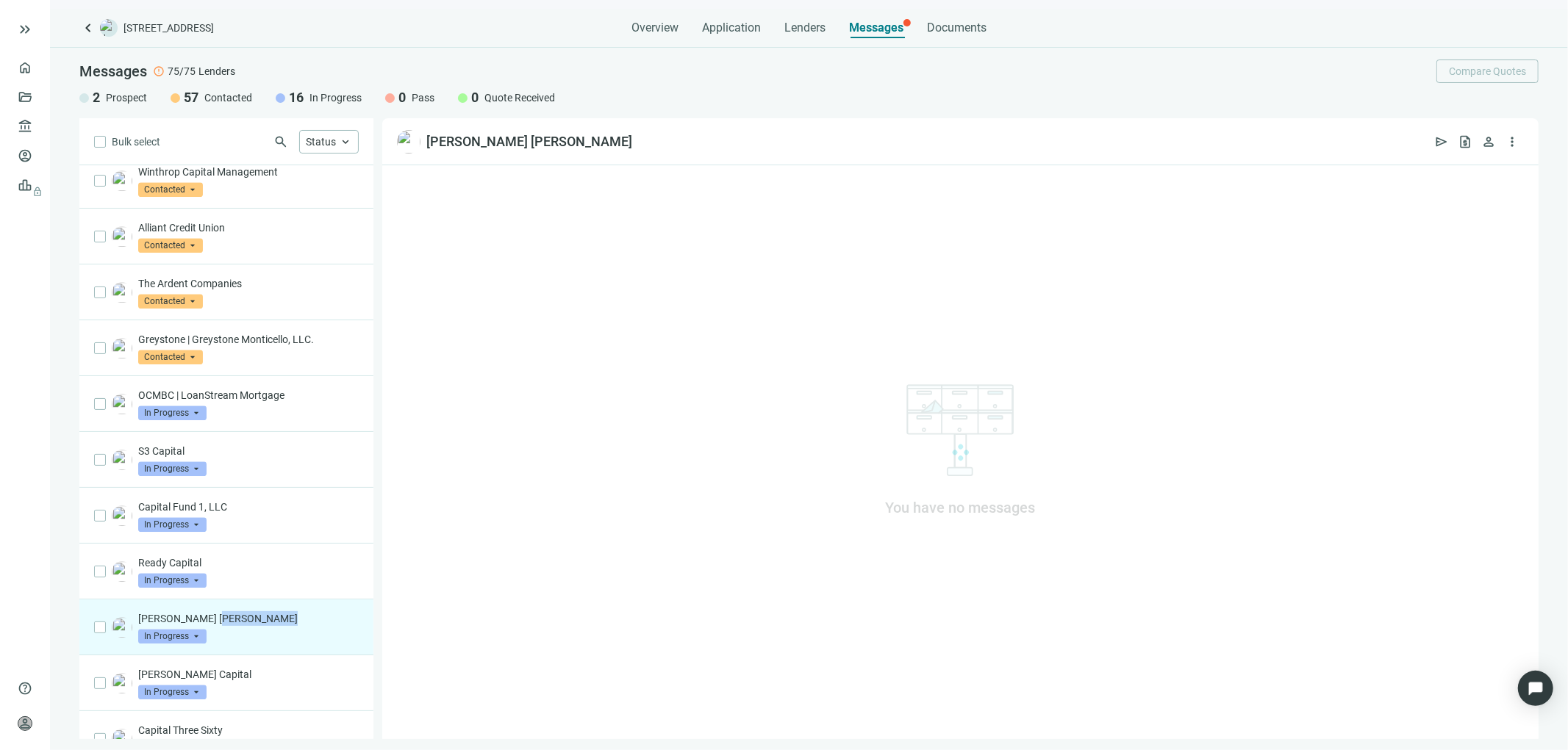
click at [240, 626] on p "JP Morgan Chase" at bounding box center [248, 618] width 221 height 15
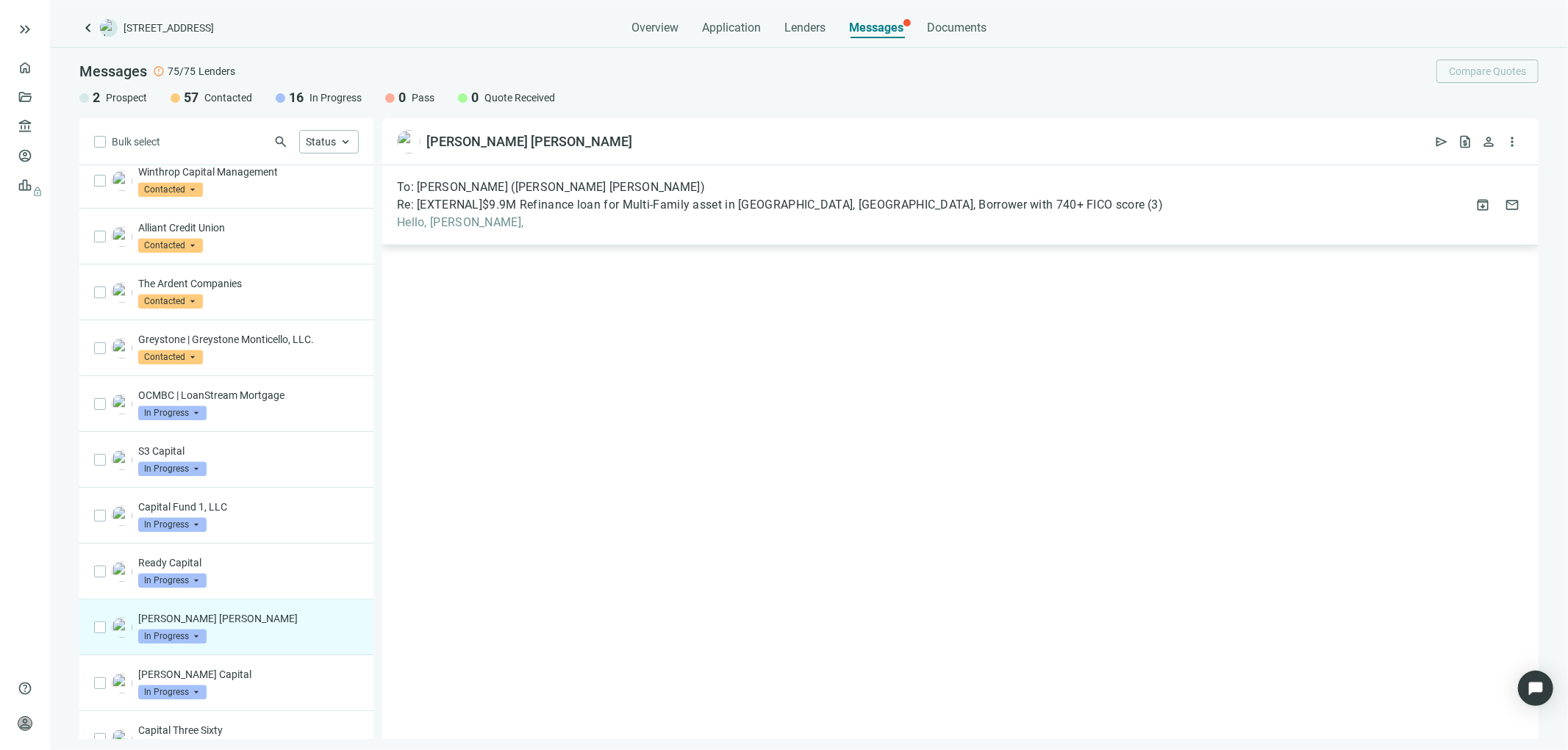
click at [620, 200] on span "Re: [EXTERNAL]$9.9M Refinance loan for Multi-Family asset in Dallas, TX, Borrow…" at bounding box center [770, 205] width 747 height 15
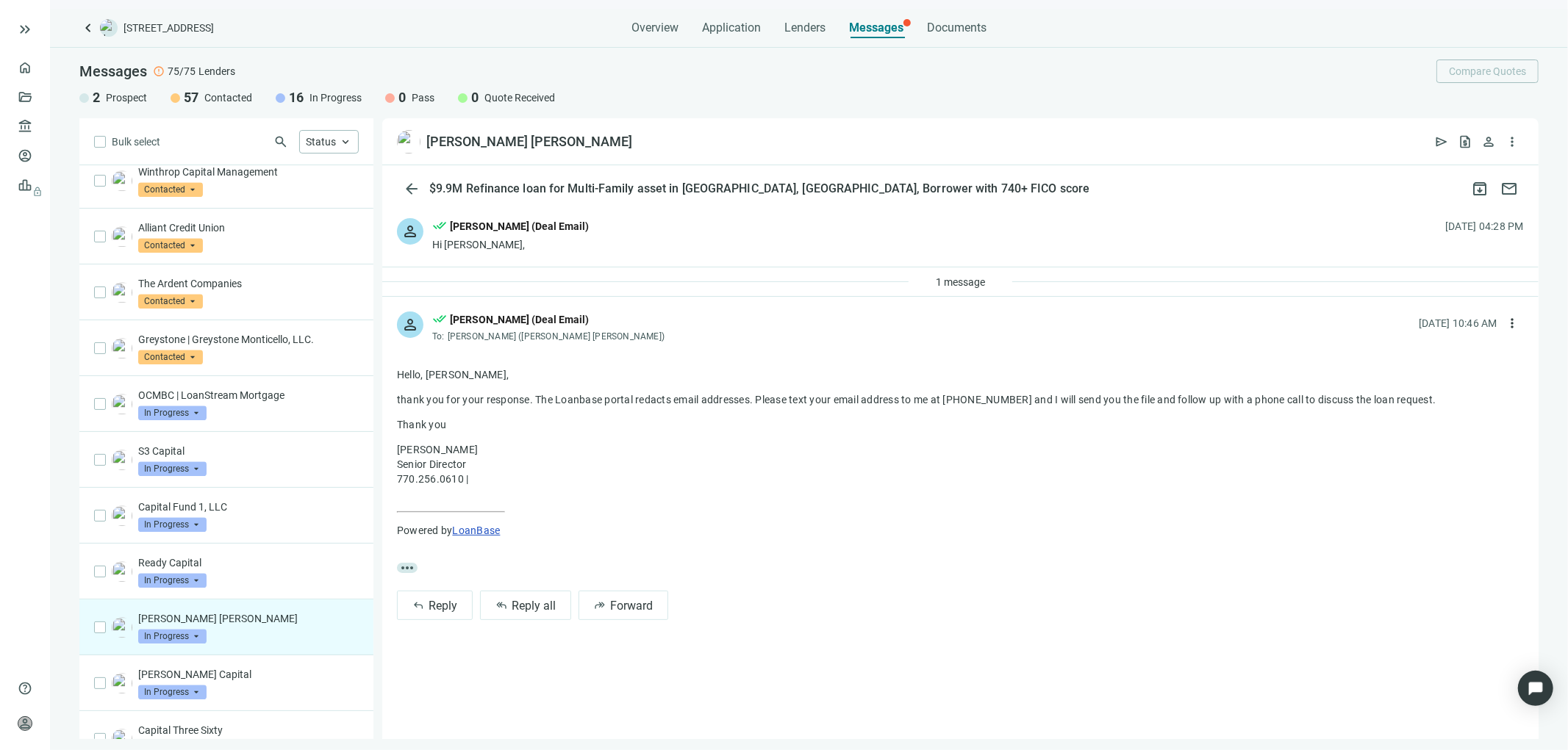
click at [745, 209] on div "person done_all Tony Baldwin (Deal Email) Hi Alex, 08.18.2025, 04:28 PM" at bounding box center [960, 235] width 1156 height 63
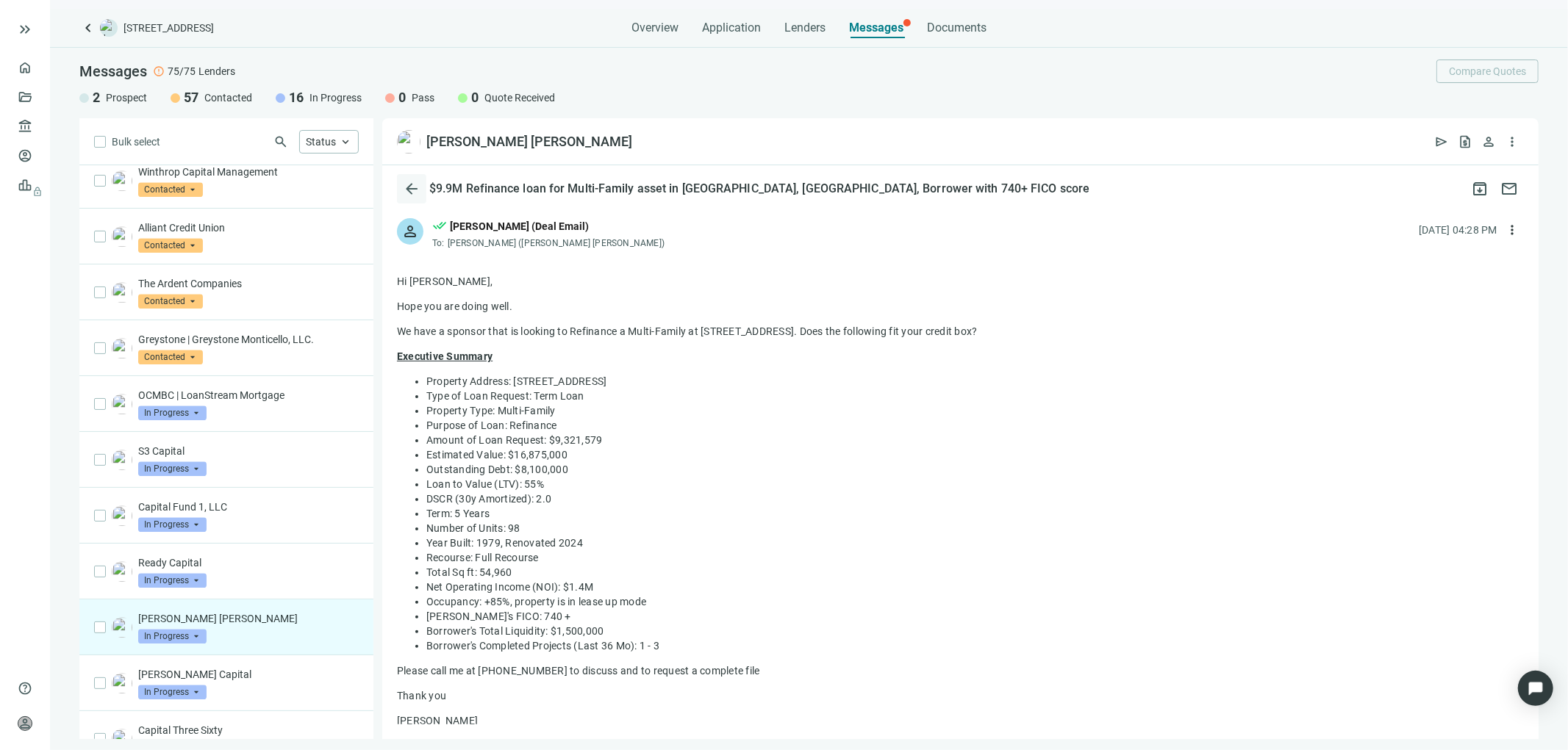
click at [416, 190] on span "arrow_back" at bounding box center [412, 188] width 17 height 17
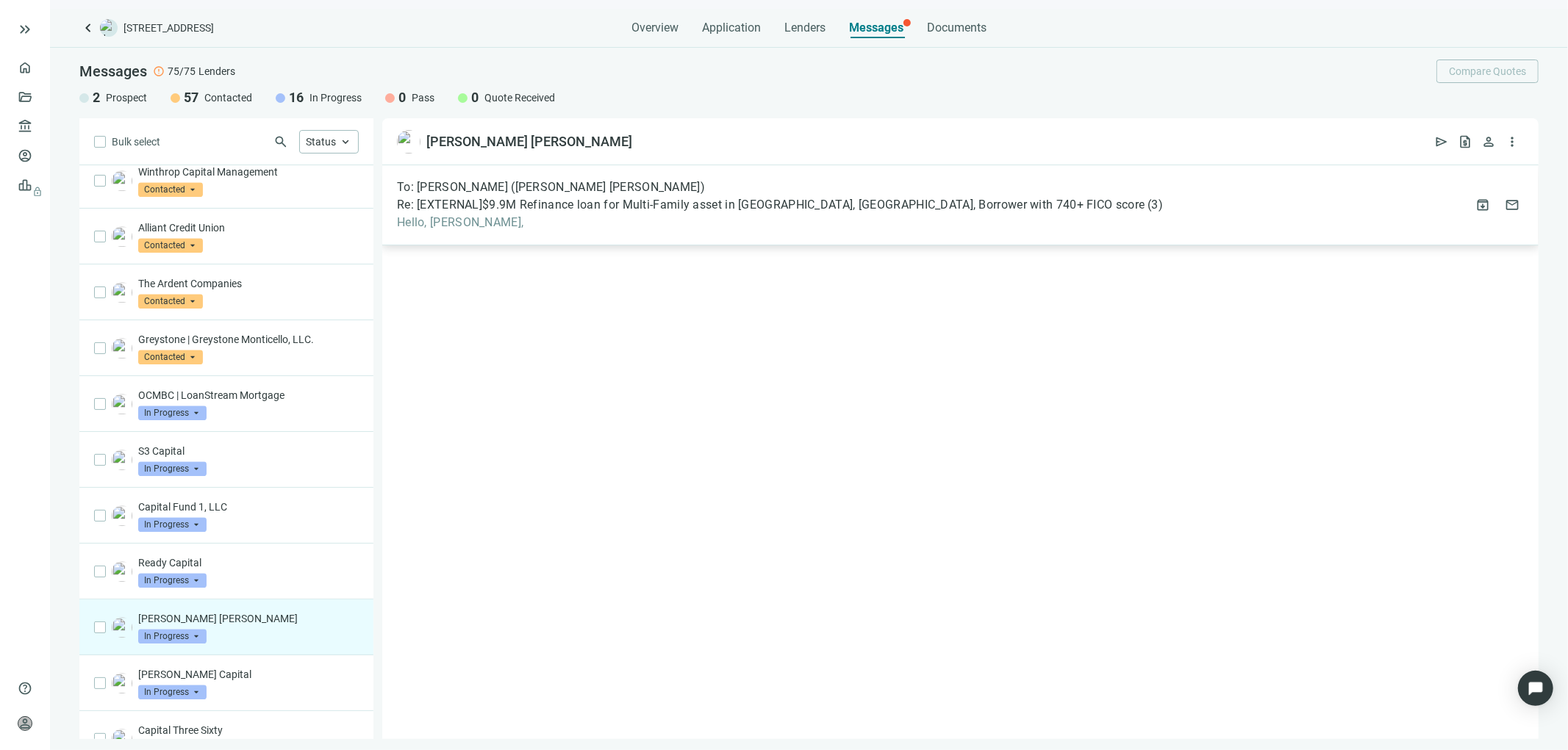
click at [549, 184] on span "To: Alex Hacopian (JP Morgan Chase)" at bounding box center [550, 187] width 308 height 15
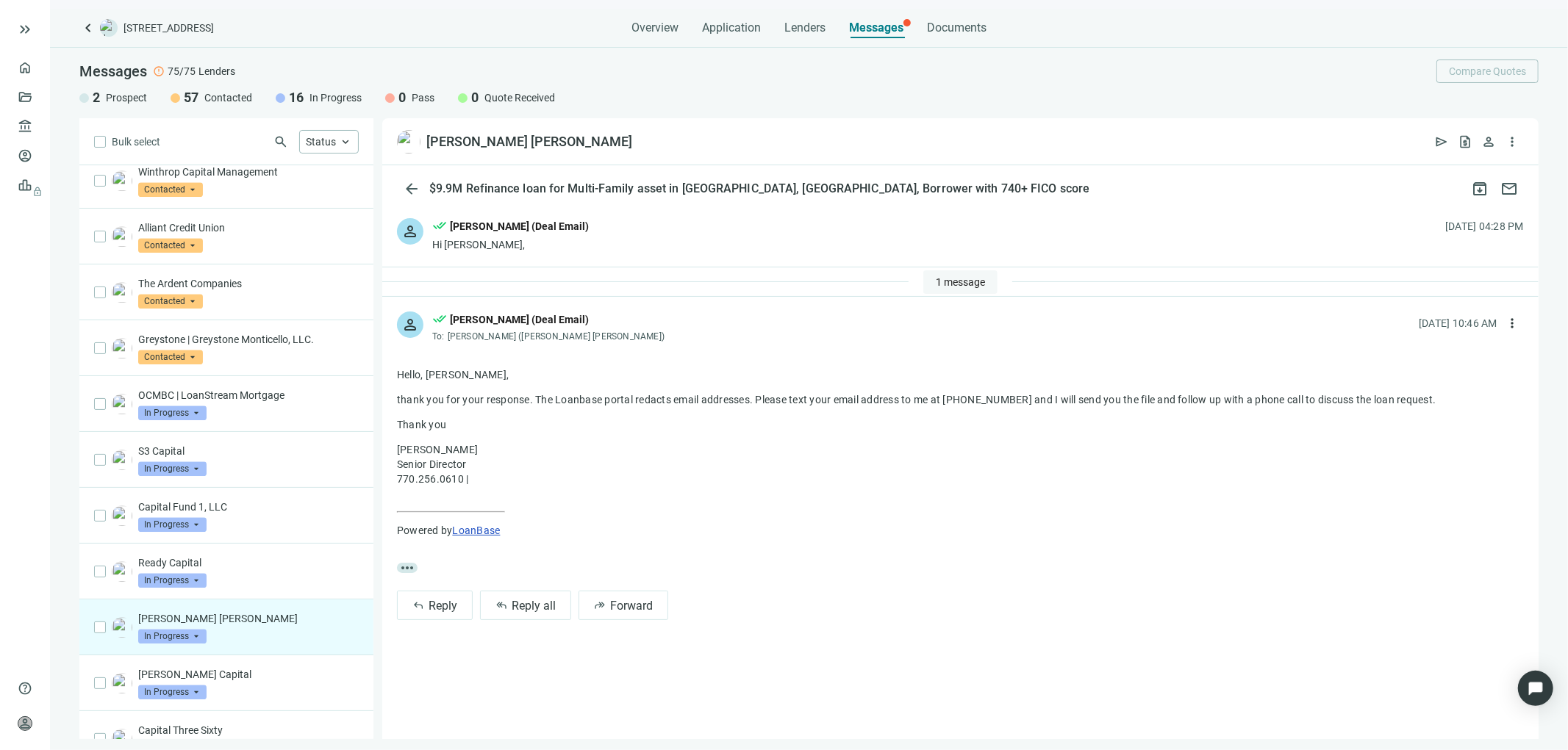
click at [973, 284] on span "1 message" at bounding box center [960, 282] width 49 height 12
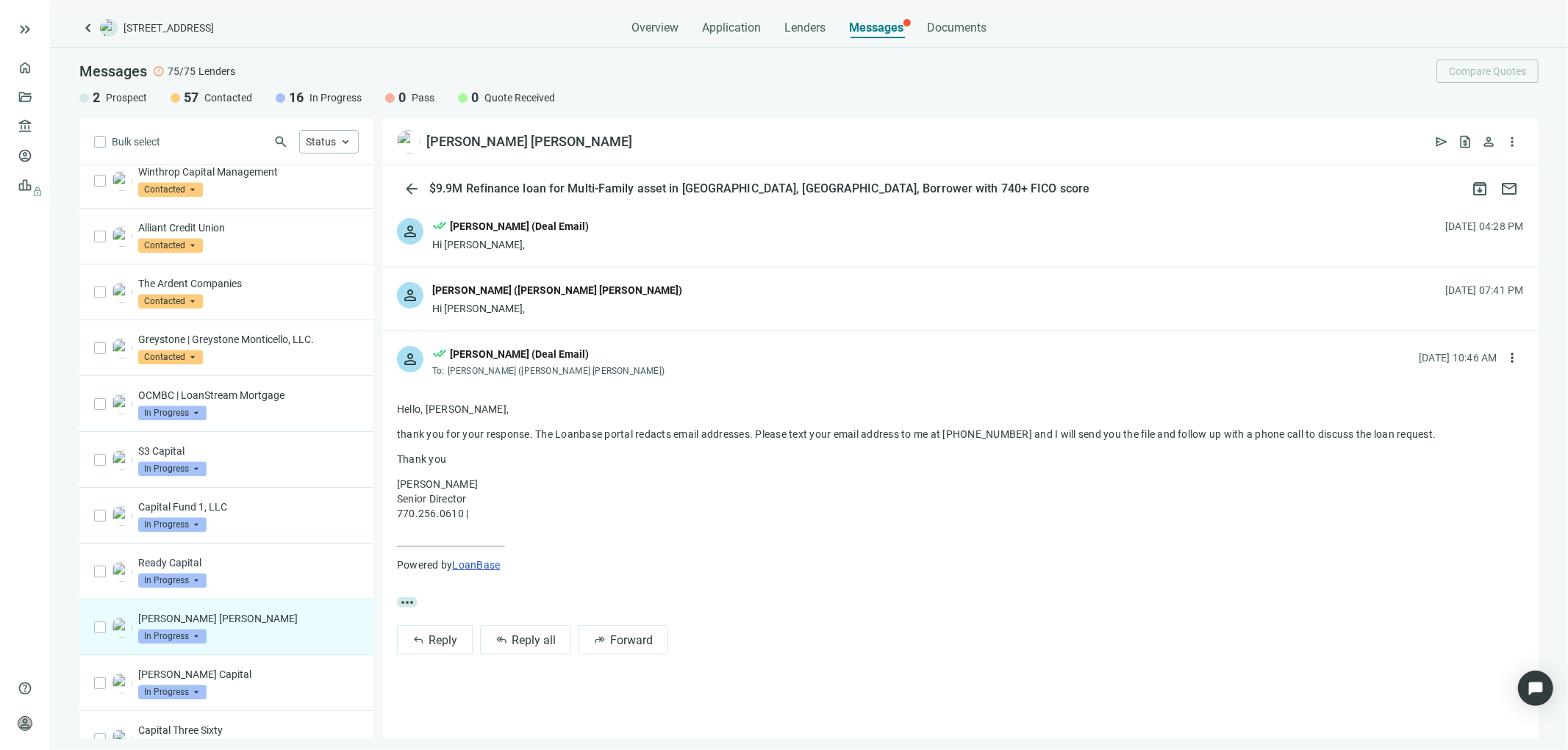
click at [708, 299] on div "person Alex Hacopian (JP Morgan Chase) Hi Tony, 08.18.2025, 07:41 PM" at bounding box center [960, 299] width 1156 height 63
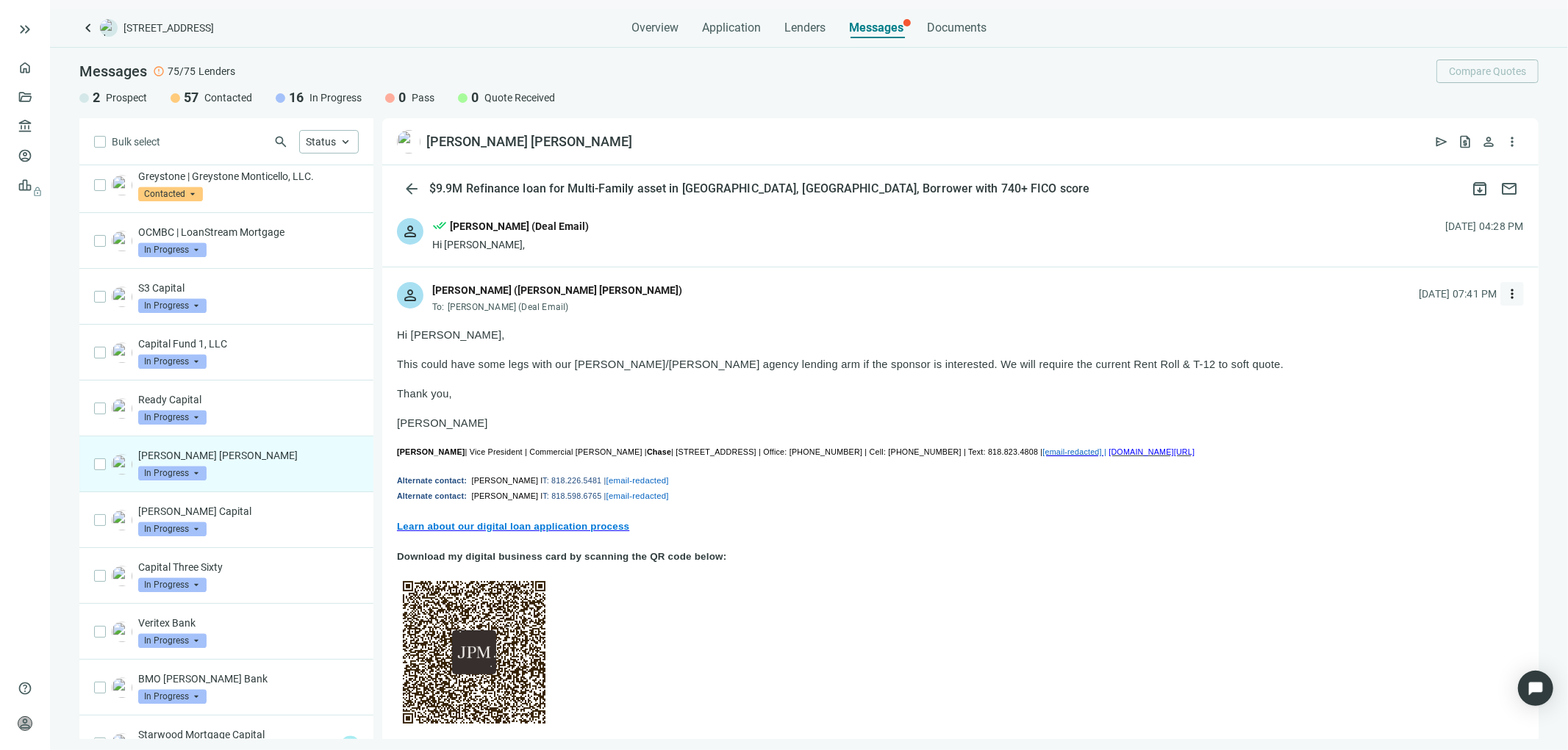
click at [1505, 292] on span "more_vert" at bounding box center [1512, 294] width 15 height 15
click at [1411, 351] on span "Reply all" at bounding box center [1409, 354] width 38 height 12
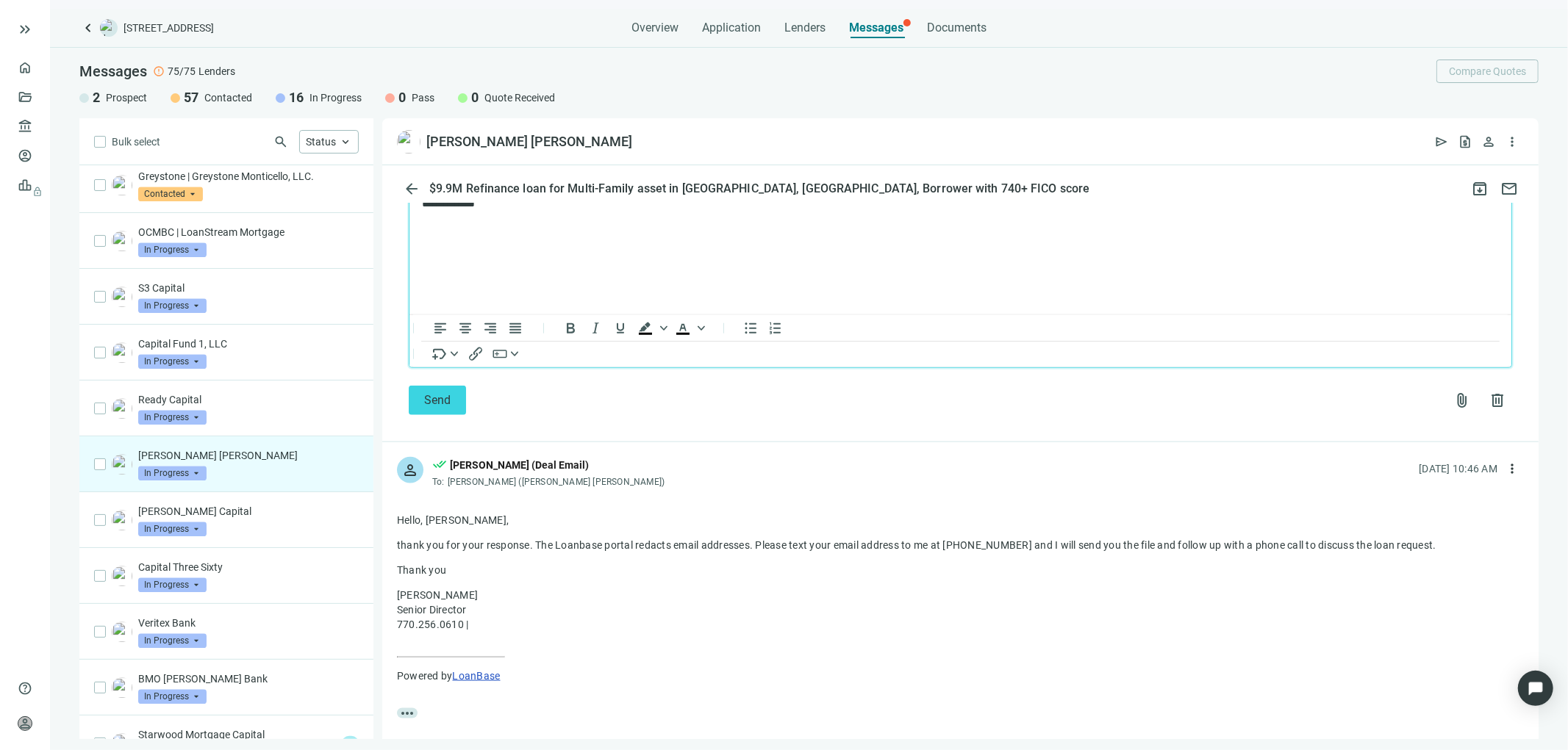
scroll to position [1505, 0]
click at [1453, 407] on span "attach_file" at bounding box center [1462, 399] width 17 height 17
click at [1346, 469] on span "Upload new" at bounding box center [1343, 470] width 54 height 12
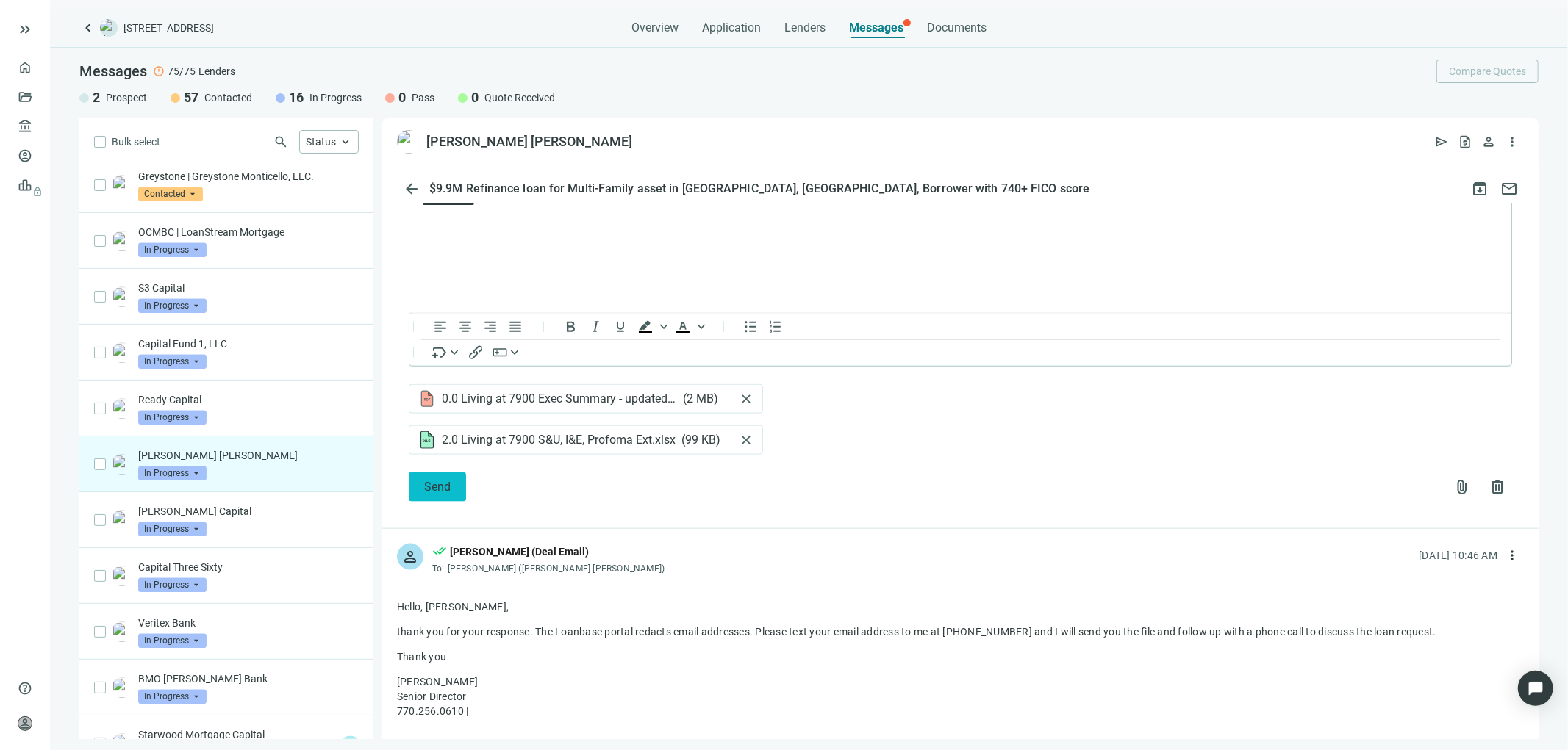
click at [440, 494] on span "Send" at bounding box center [438, 487] width 27 height 14
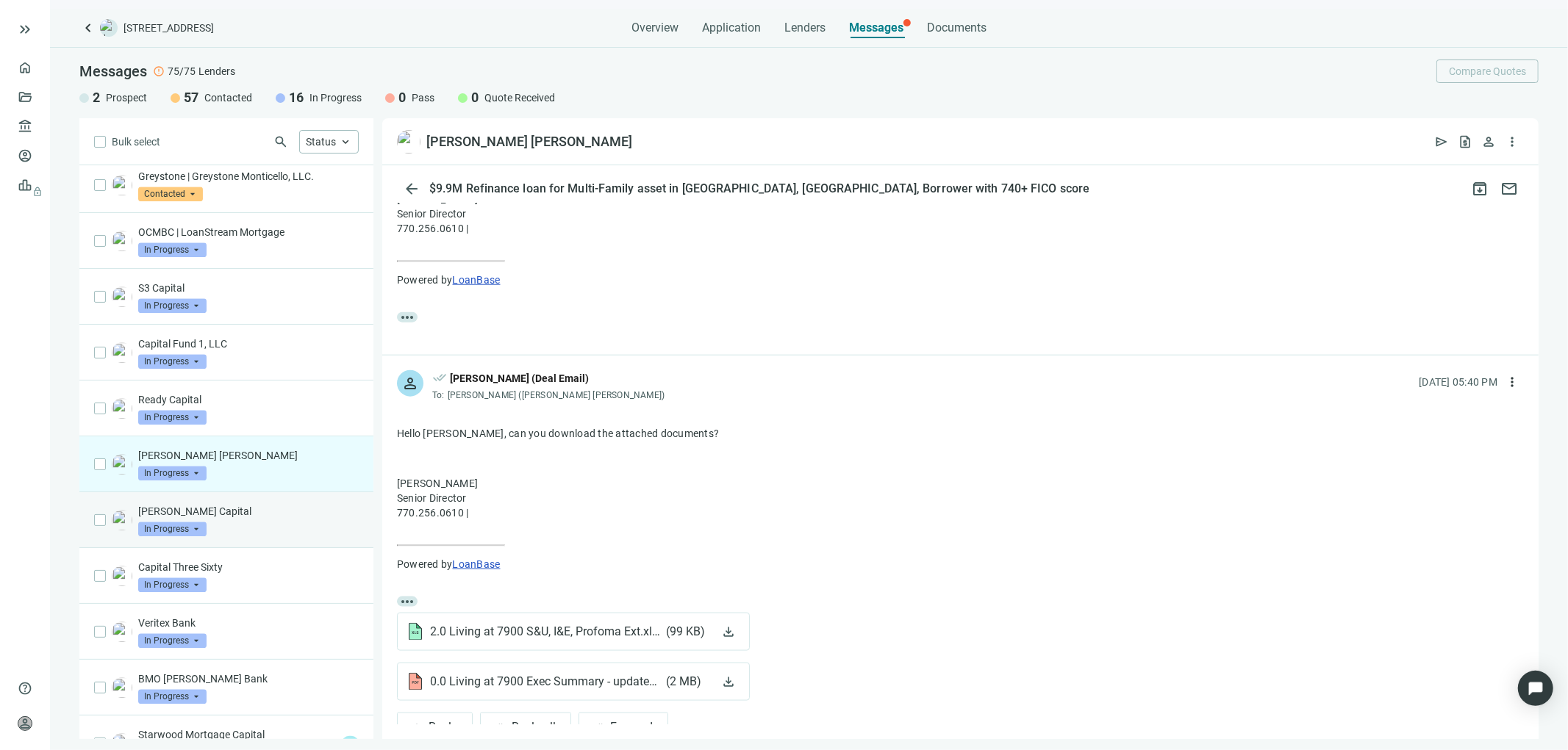
click at [244, 518] on p "Dwight Capital" at bounding box center [248, 511] width 221 height 15
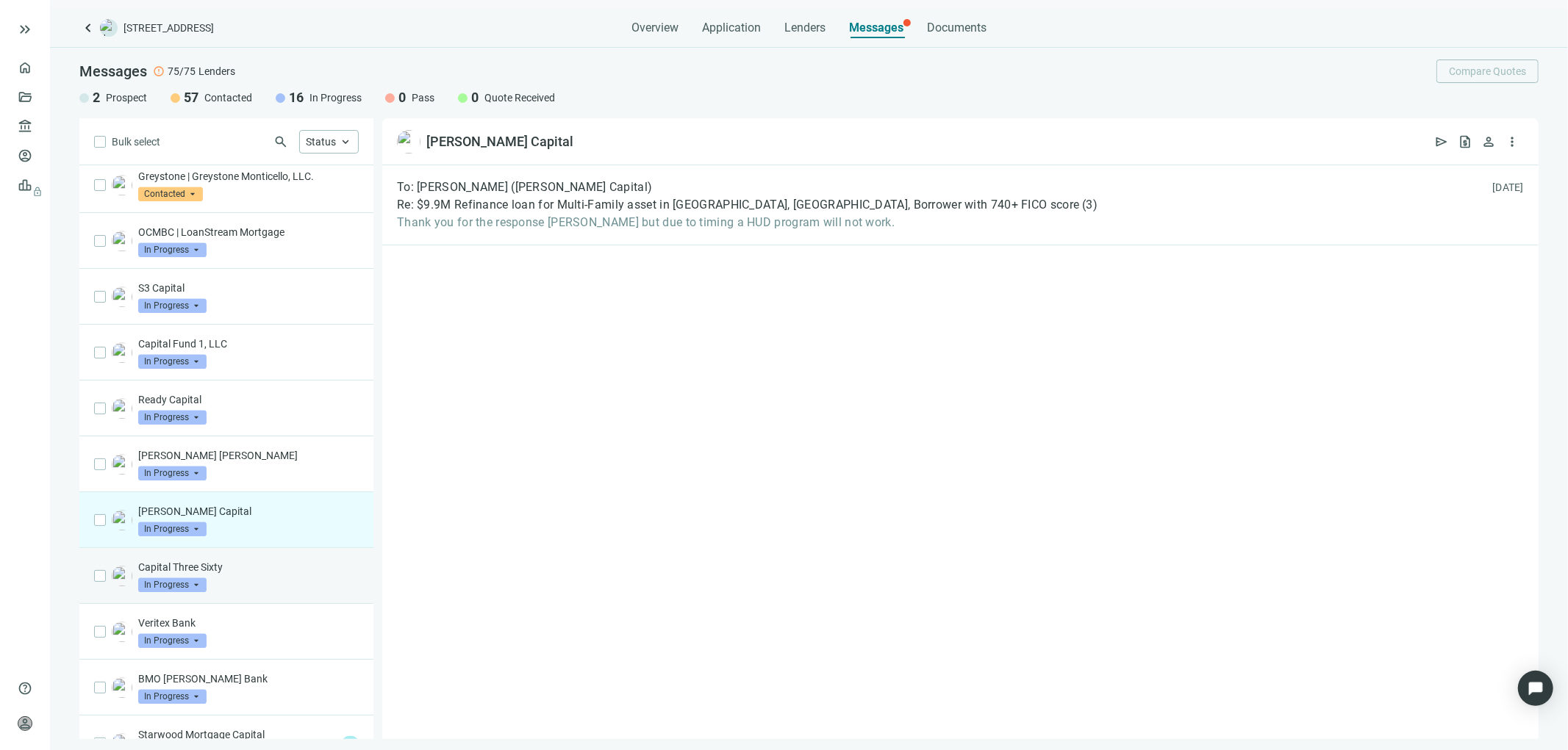
click at [251, 574] on p "Capital Three Sixty" at bounding box center [248, 566] width 221 height 15
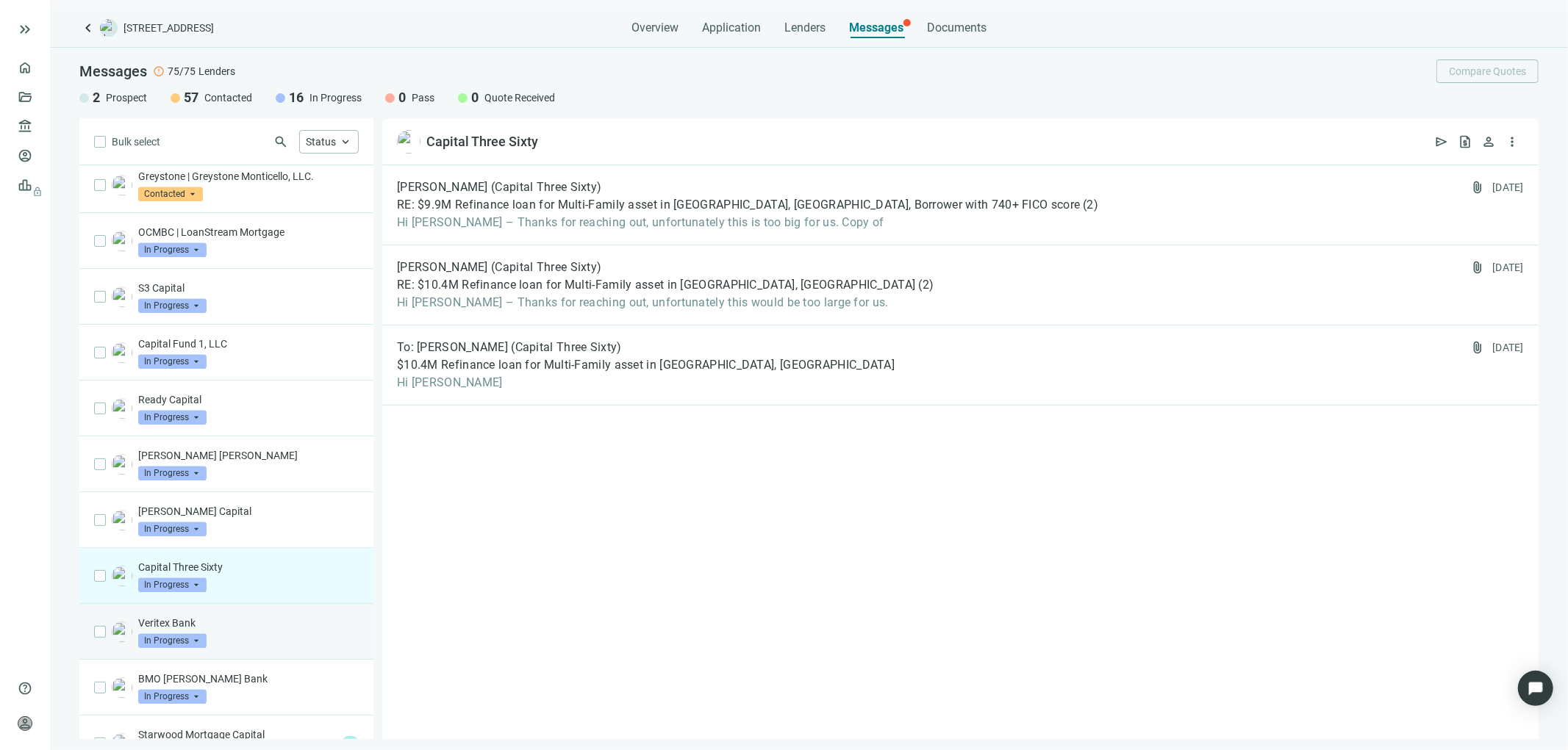
click at [224, 630] on p "Veritex Bank" at bounding box center [248, 622] width 221 height 15
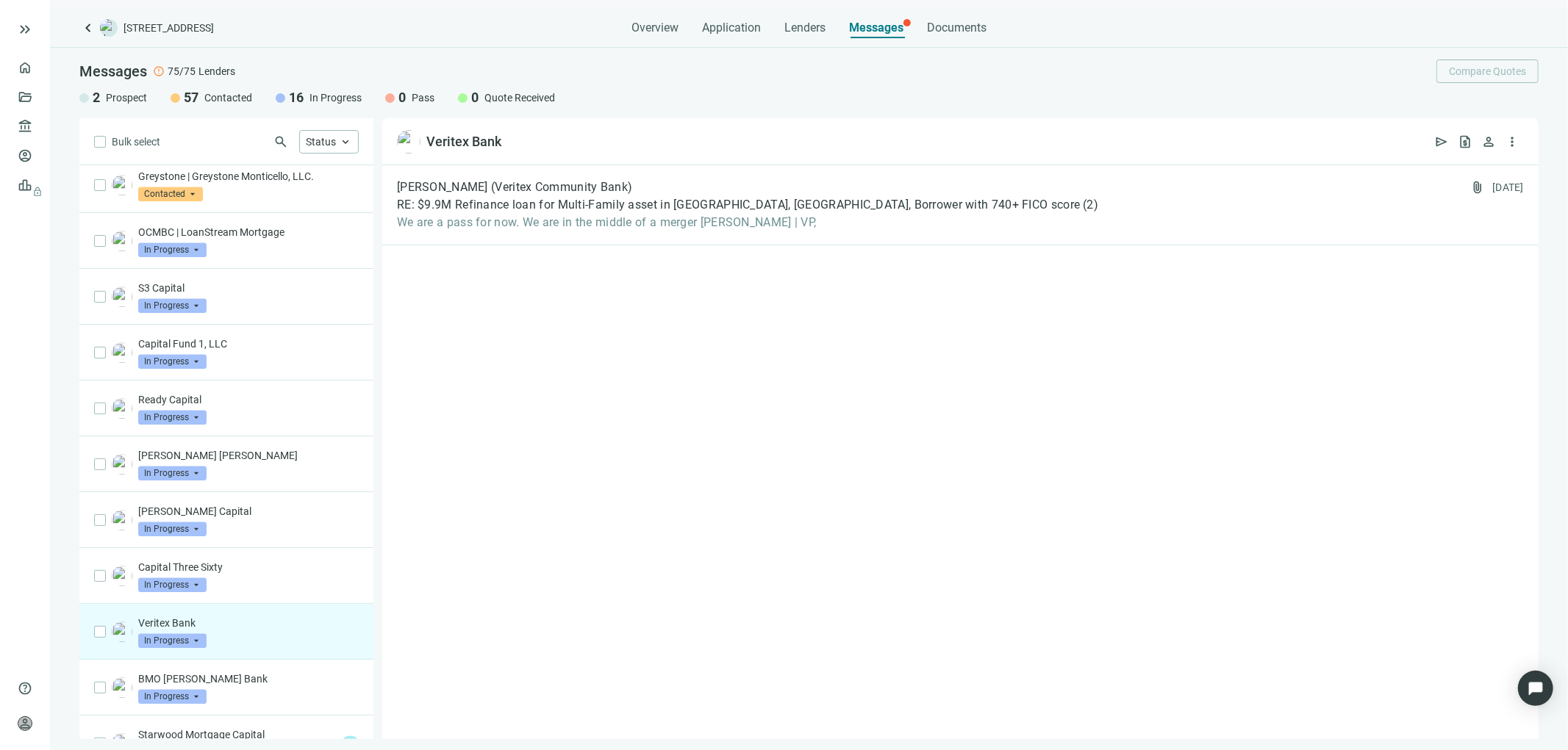
scroll to position [3691, 0]
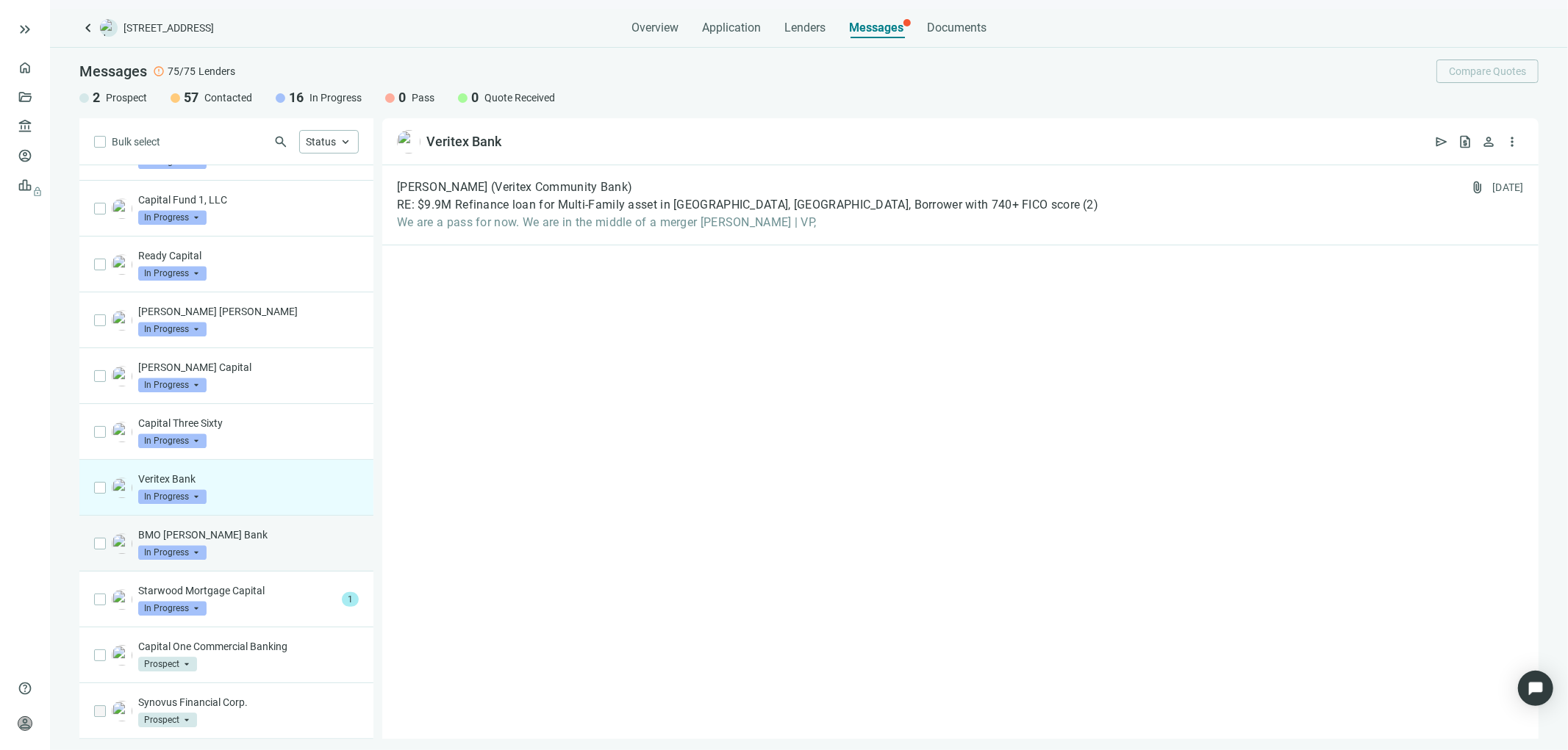
click at [255, 547] on div "BMO Harris Bank In Progress arrow_drop_down" at bounding box center [248, 543] width 221 height 32
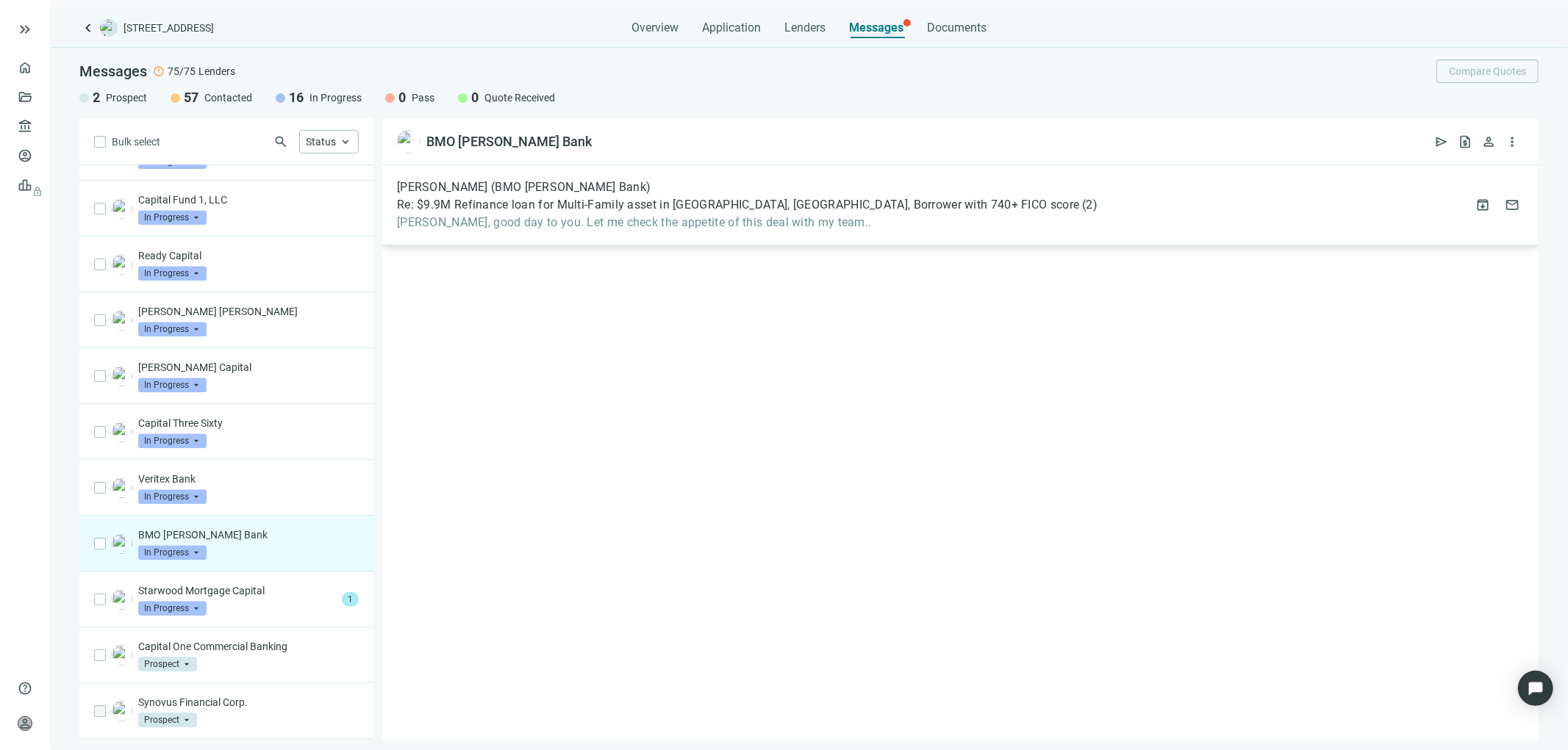
click at [843, 216] on span "Tony, good day to you. Let me check the appetite of this deal with my team.." at bounding box center [747, 222] width 701 height 15
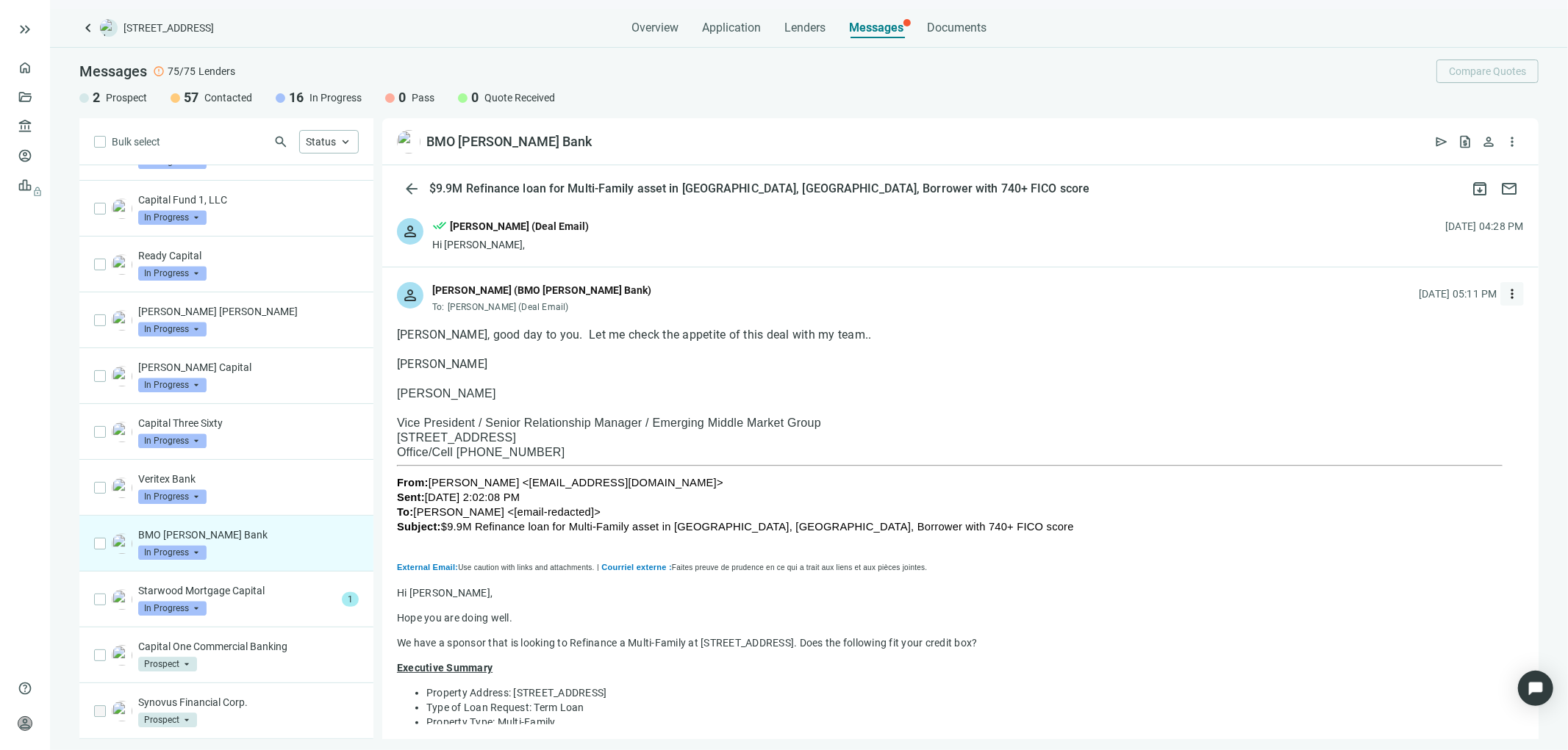
click at [1505, 292] on span "more_vert" at bounding box center [1512, 294] width 15 height 15
click at [1404, 350] on span "Reply all" at bounding box center [1409, 354] width 38 height 12
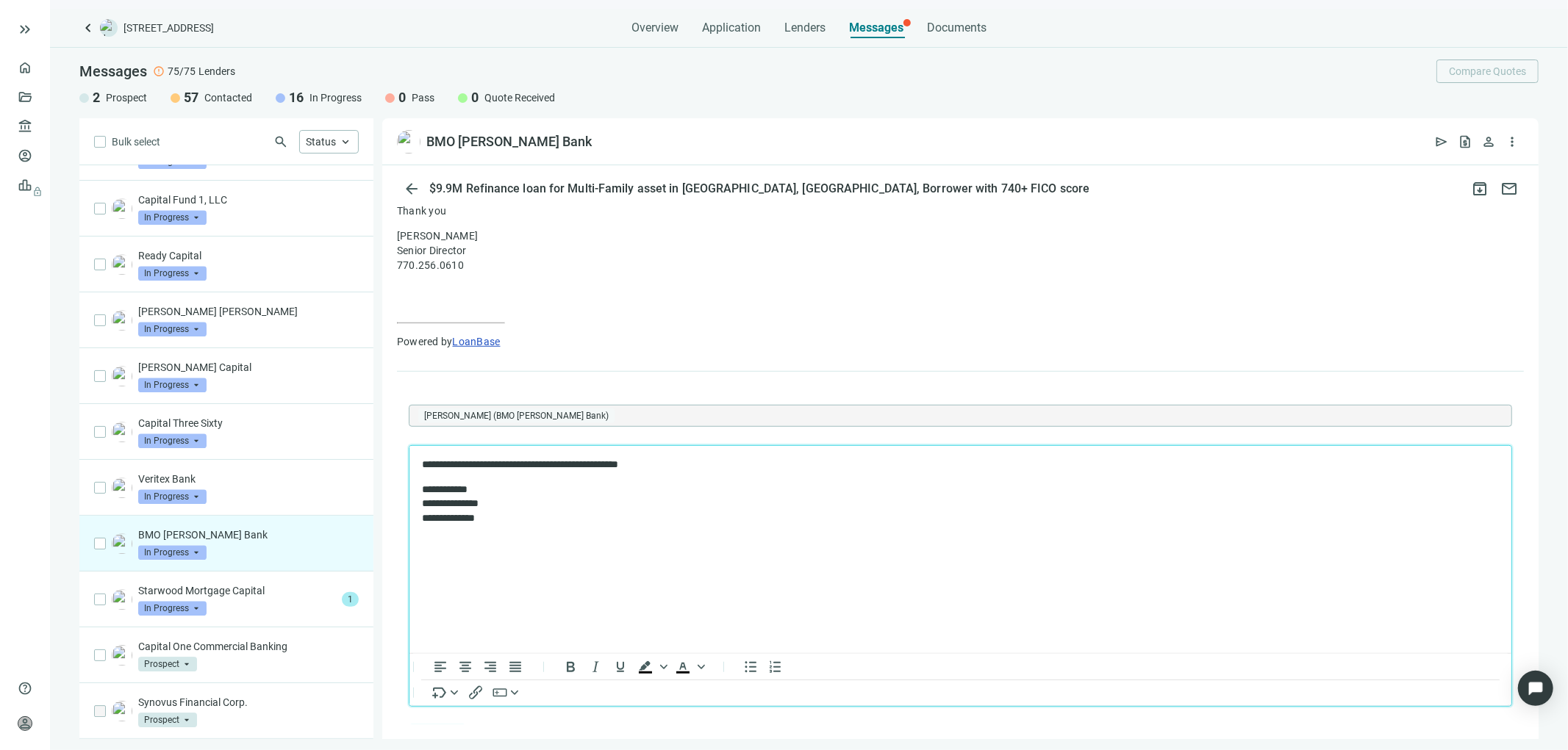
scroll to position [852, 0]
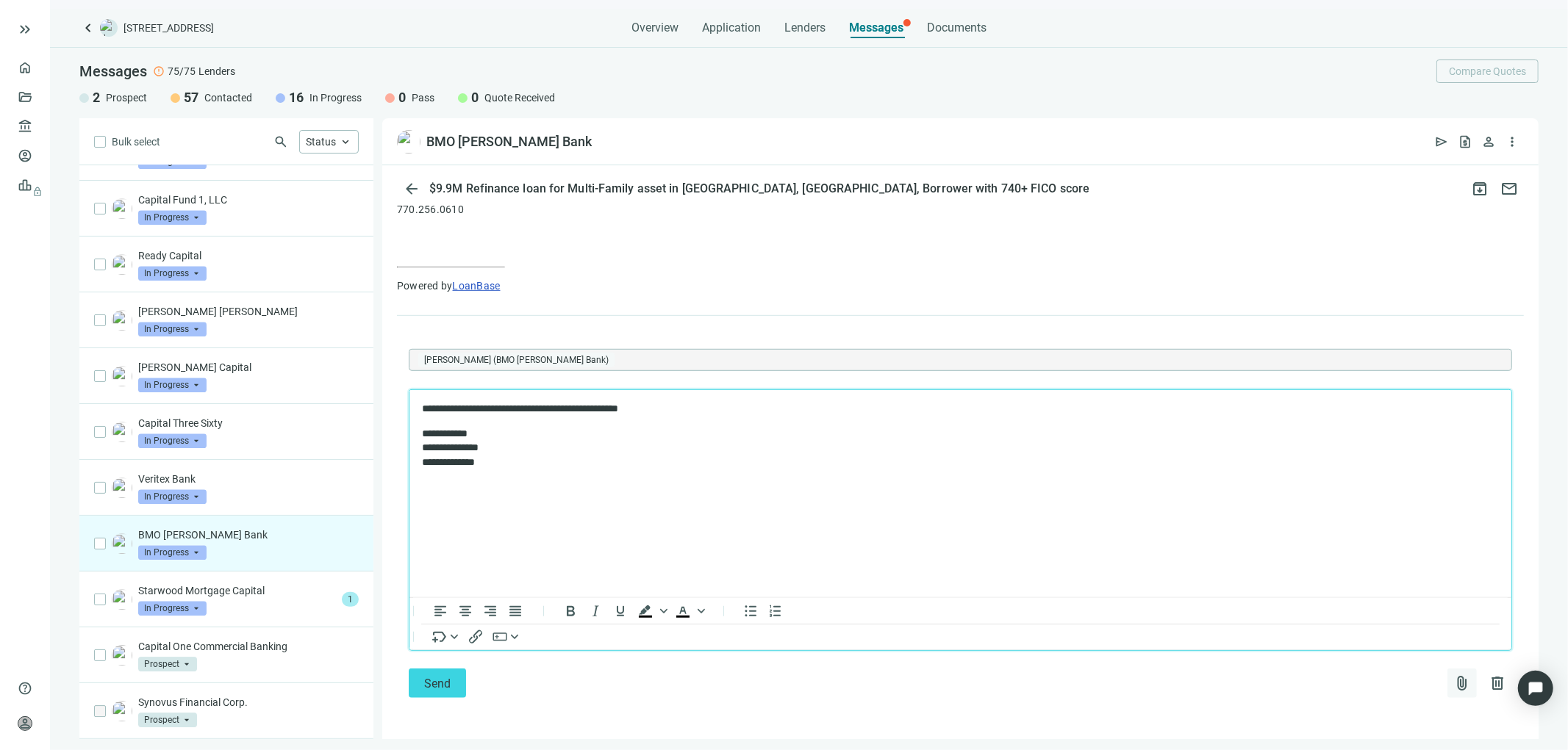
click at [1453, 683] on span "attach_file" at bounding box center [1462, 683] width 17 height 17
click at [1336, 646] on span "Upload new" at bounding box center [1343, 648] width 54 height 12
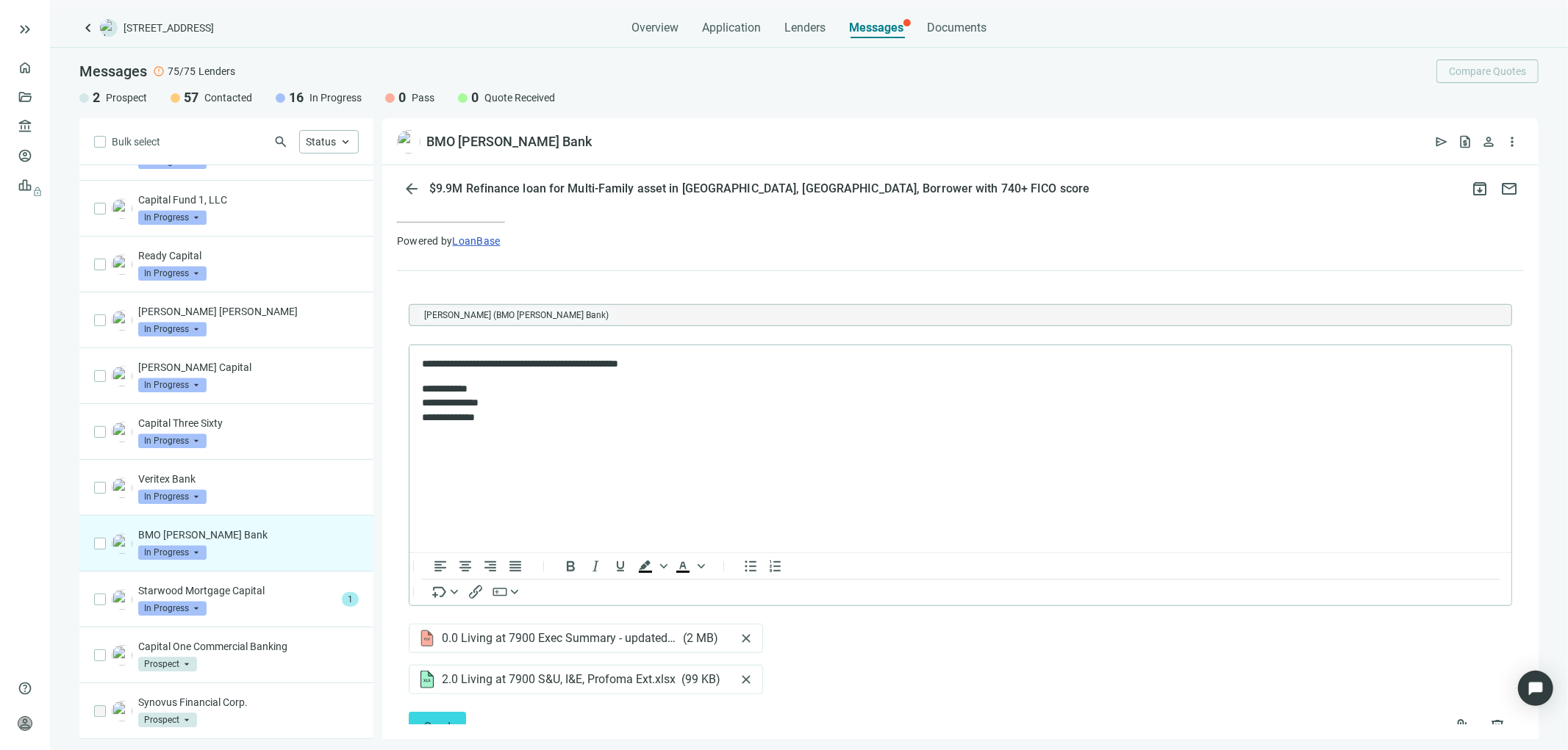
scroll to position [940, 0]
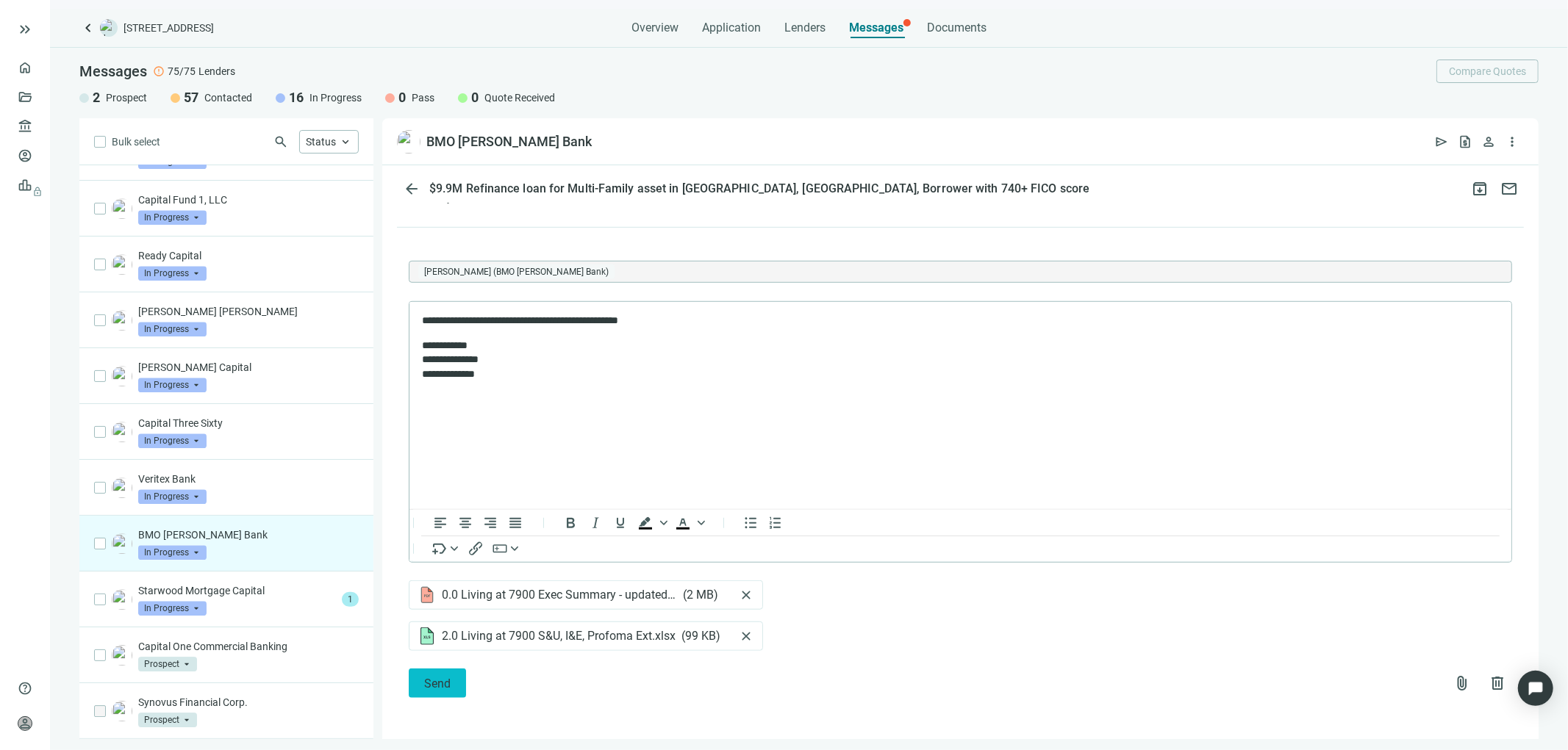
click at [441, 678] on span "Send" at bounding box center [438, 684] width 27 height 14
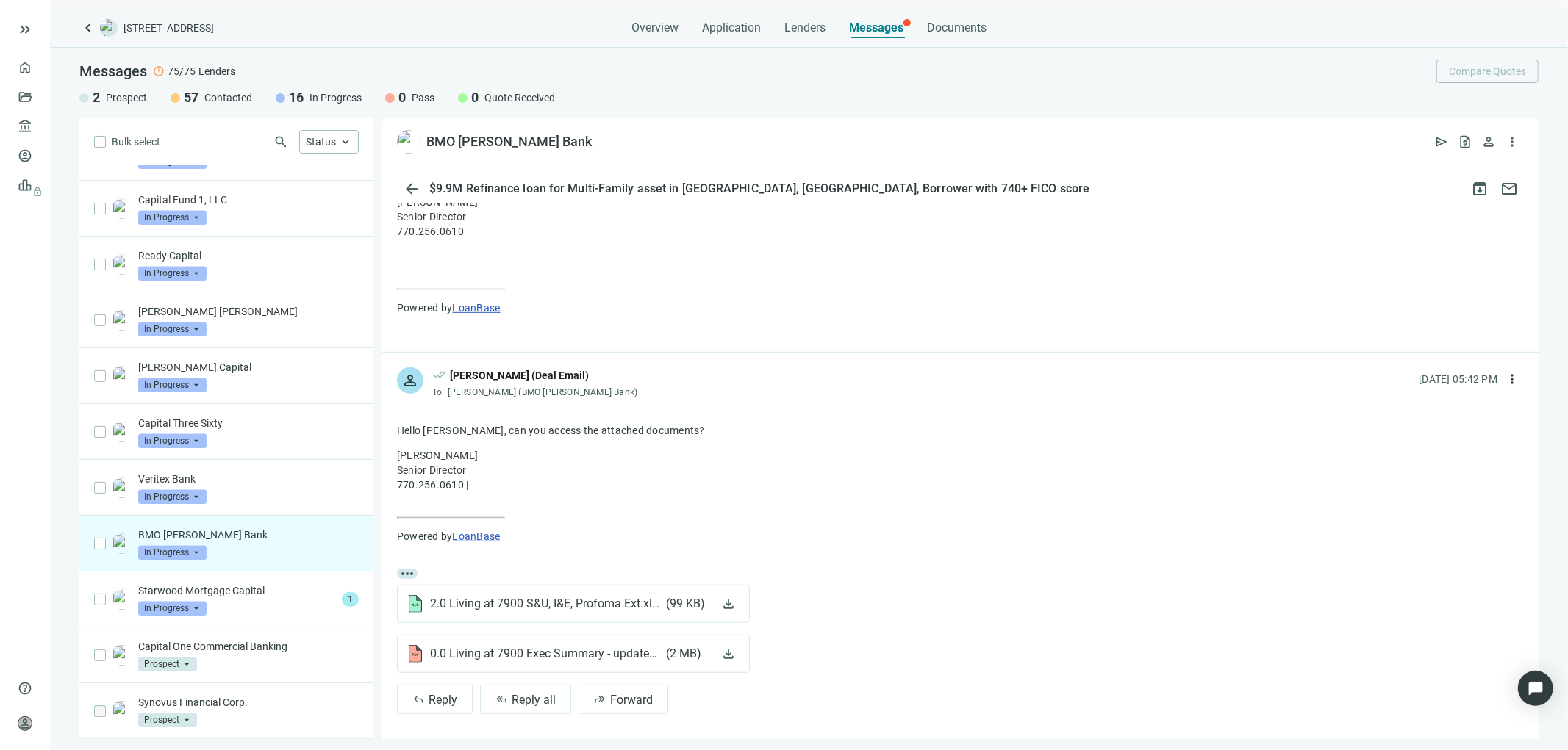
scroll to position [834, 0]
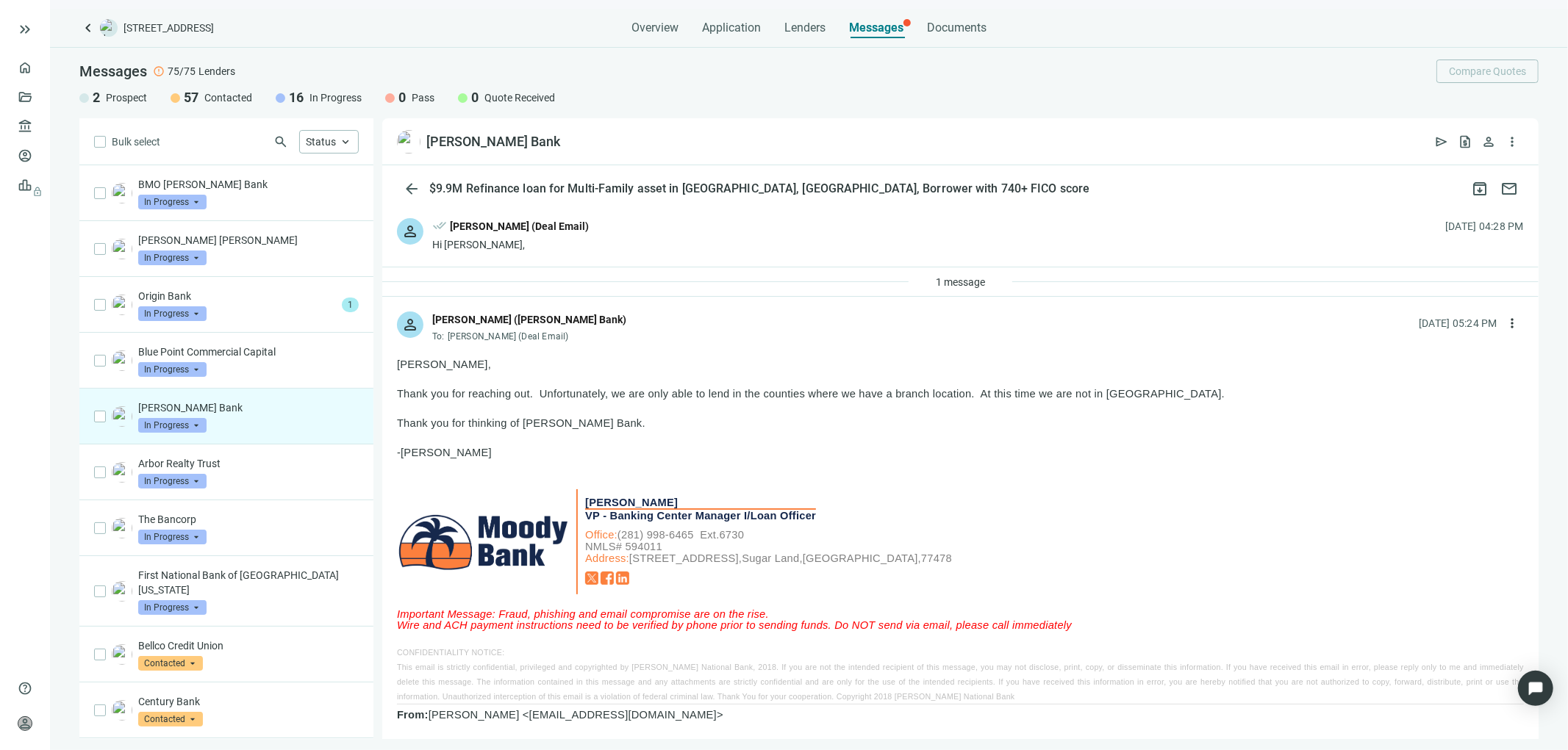
scroll to position [223, 0]
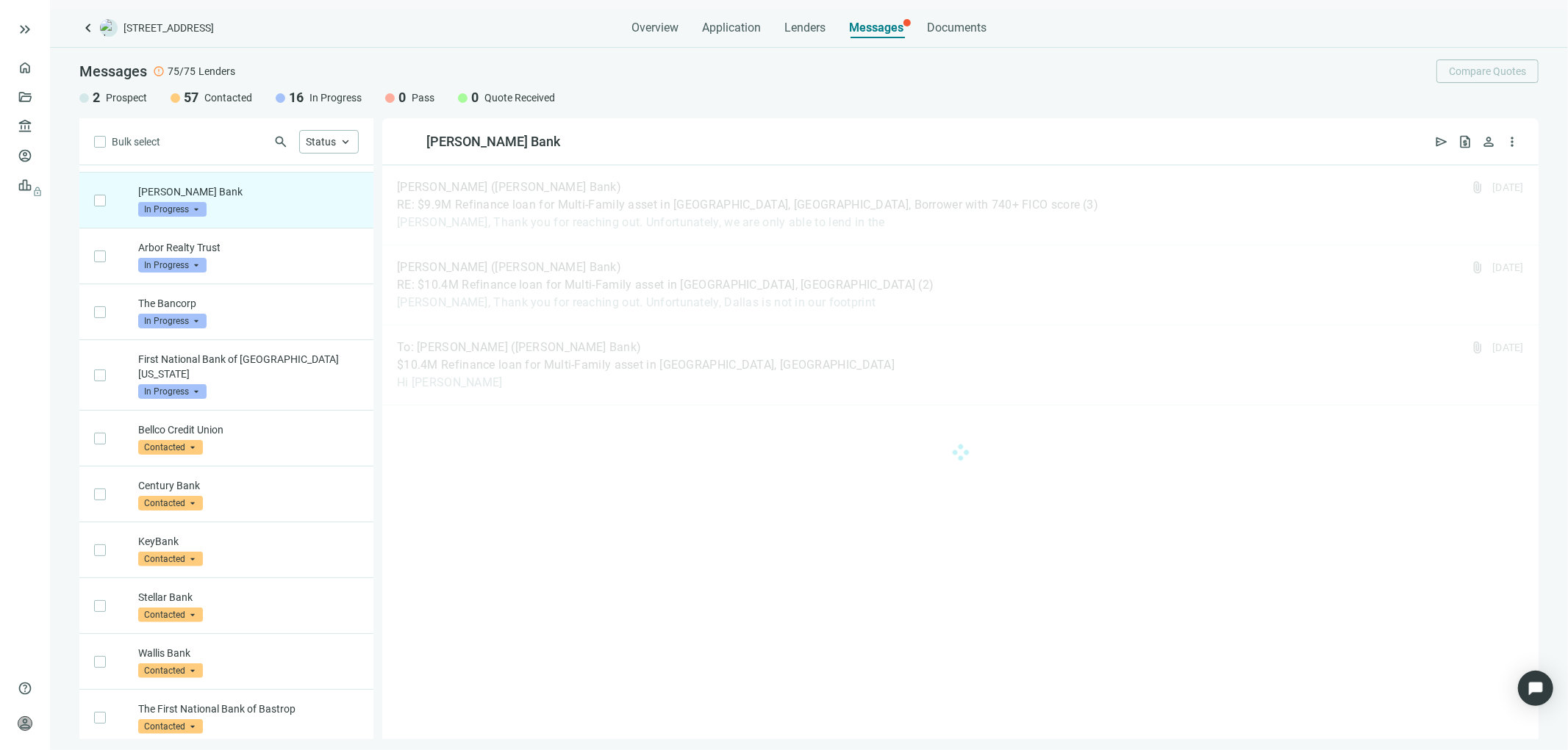
scroll to position [223, 0]
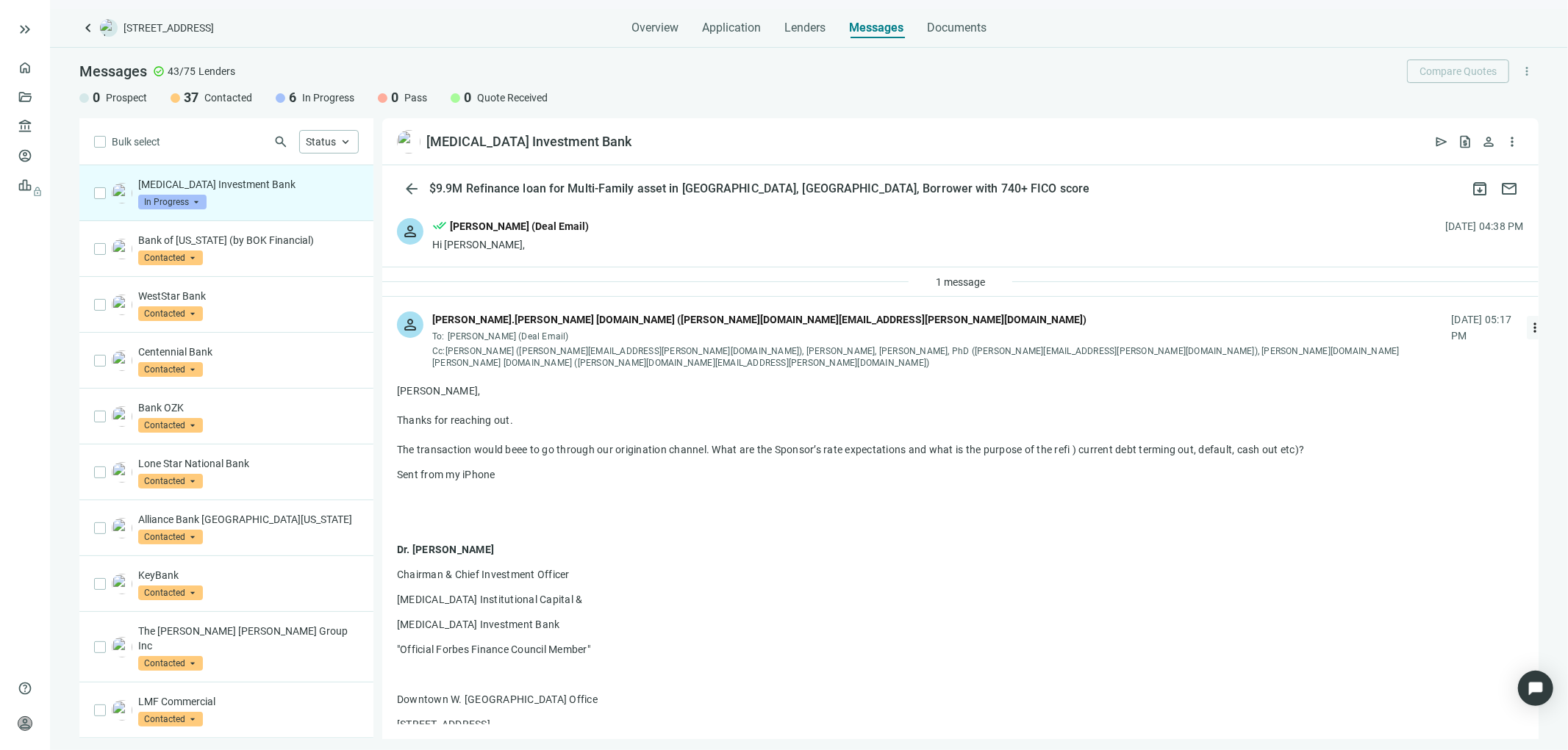
click at [1527, 321] on span "more_vert" at bounding box center [1534, 328] width 15 height 15
click at [1408, 378] on span "Reply all" at bounding box center [1409, 383] width 38 height 12
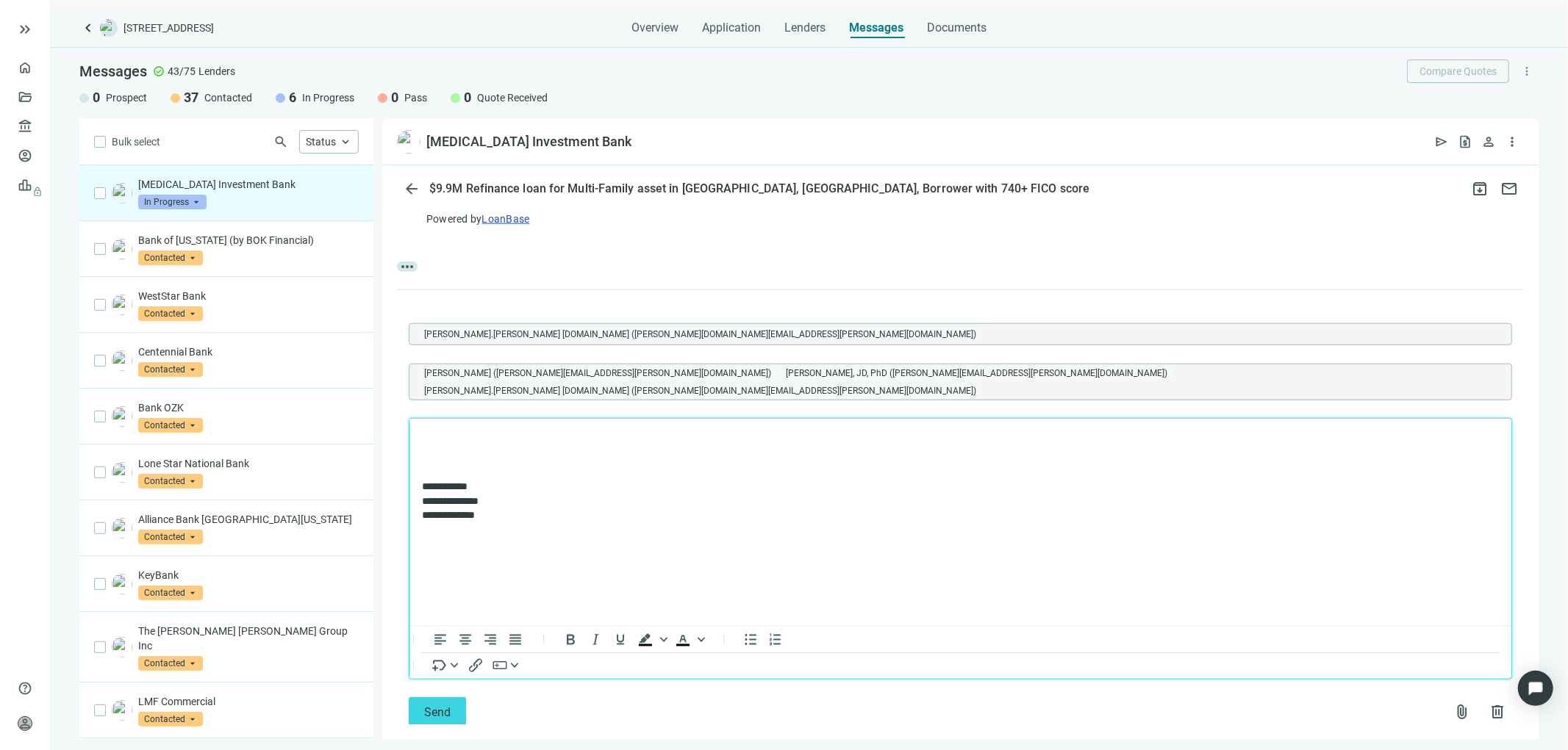
scroll to position [1356, 0]
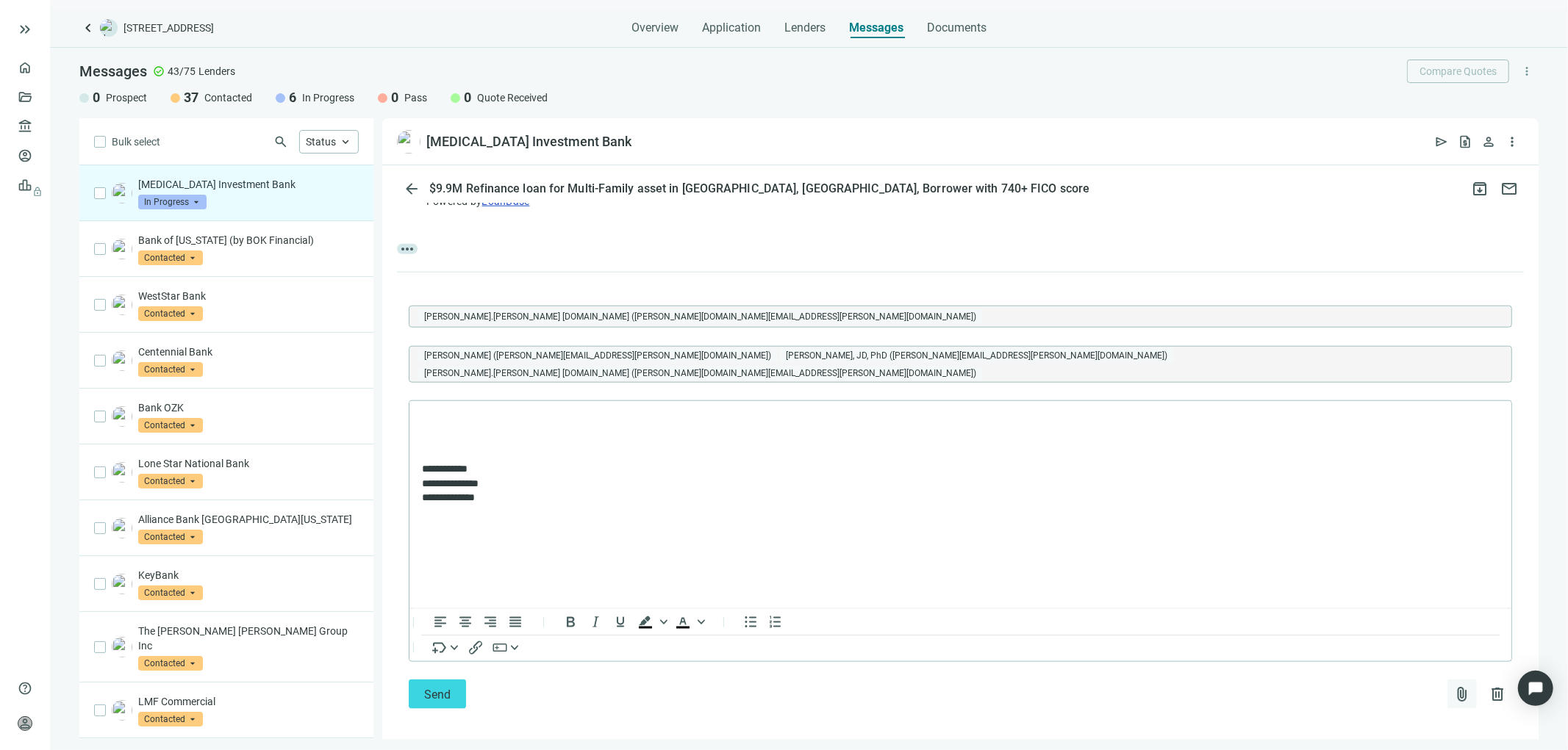
click at [1453, 685] on span "attach_file" at bounding box center [1462, 694] width 17 height 17
click at [1343, 644] on span "Upload new" at bounding box center [1343, 648] width 54 height 12
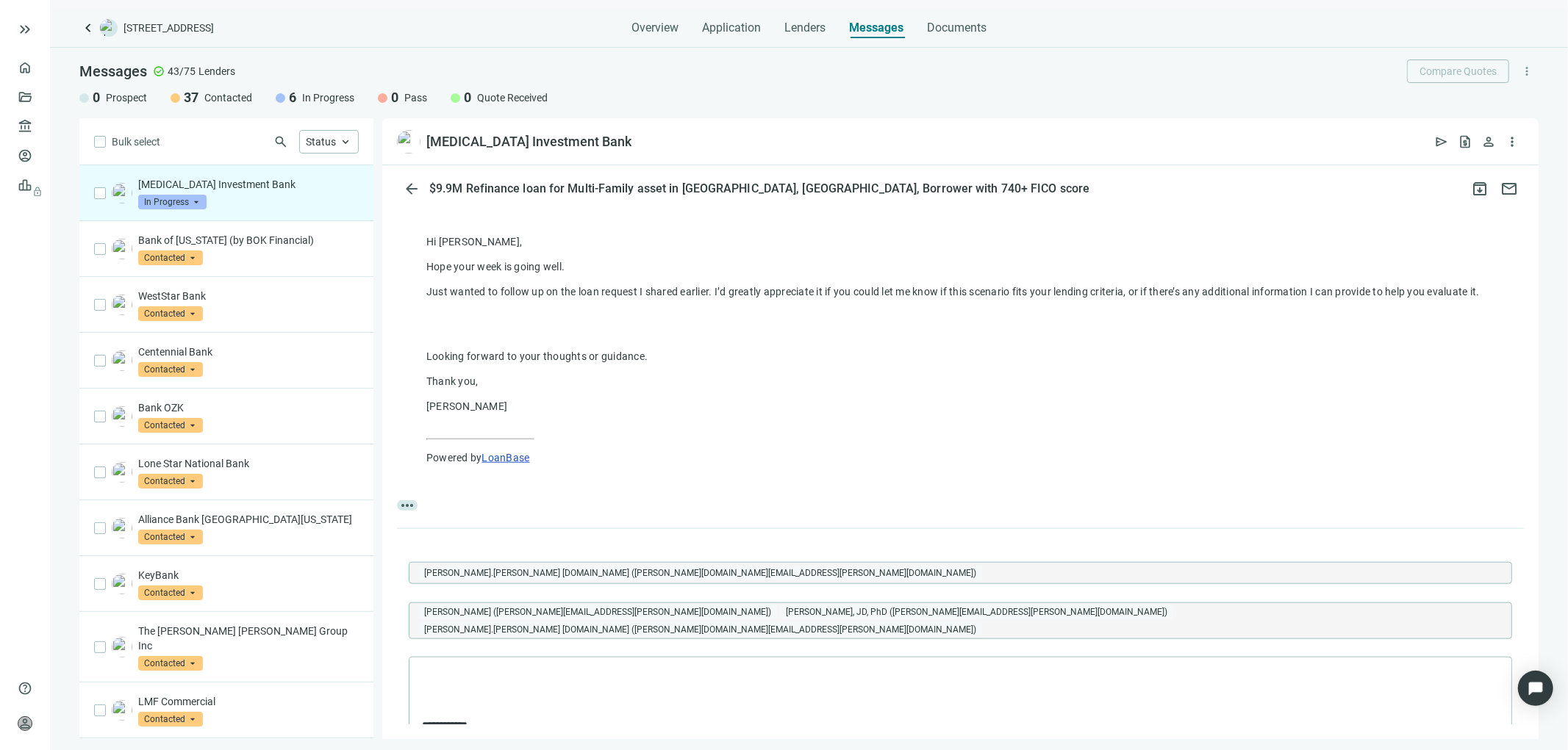
scroll to position [1275, 0]
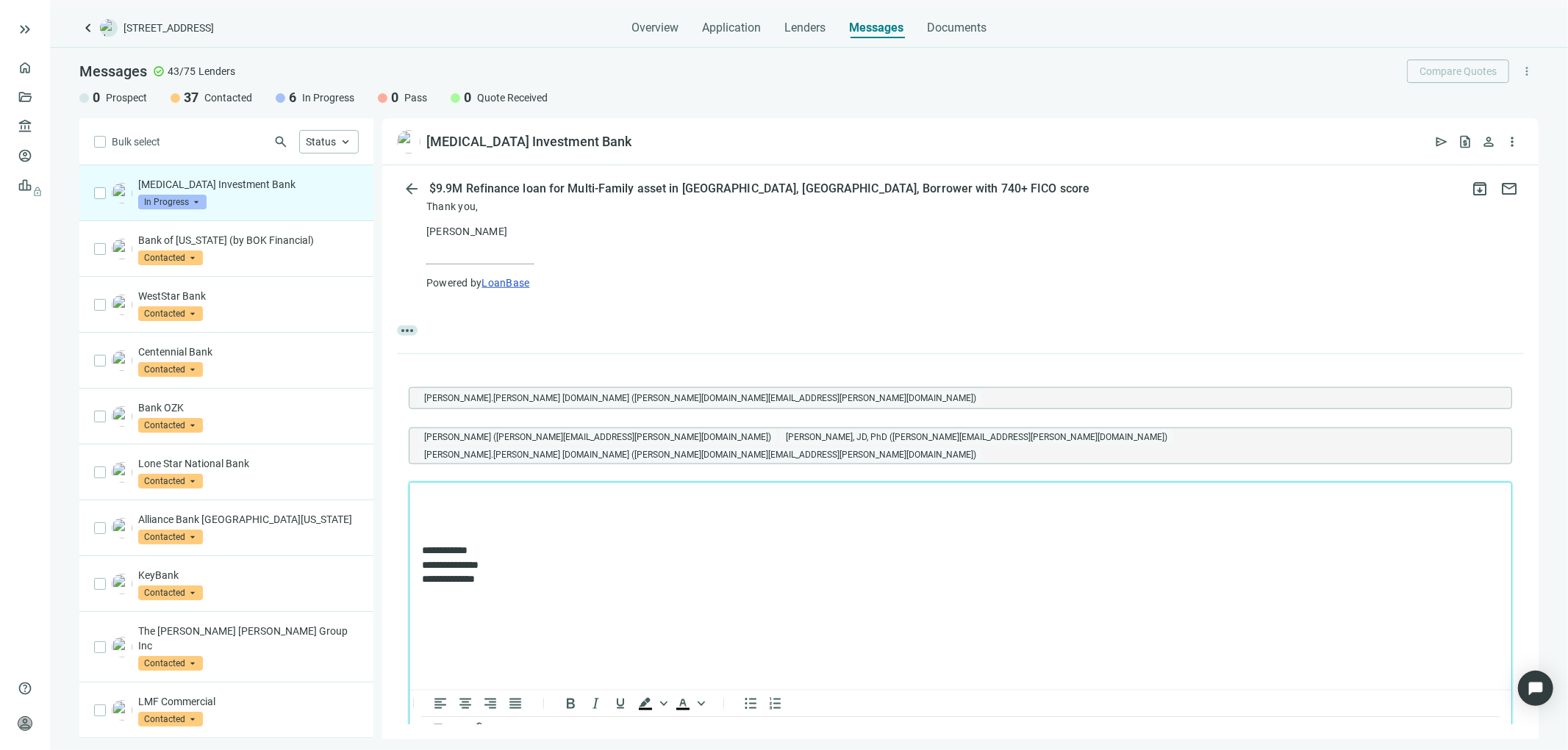
click at [426, 498] on p "Rich Text Area. Press ALT-0 for help." at bounding box center [959, 501] width 1077 height 15
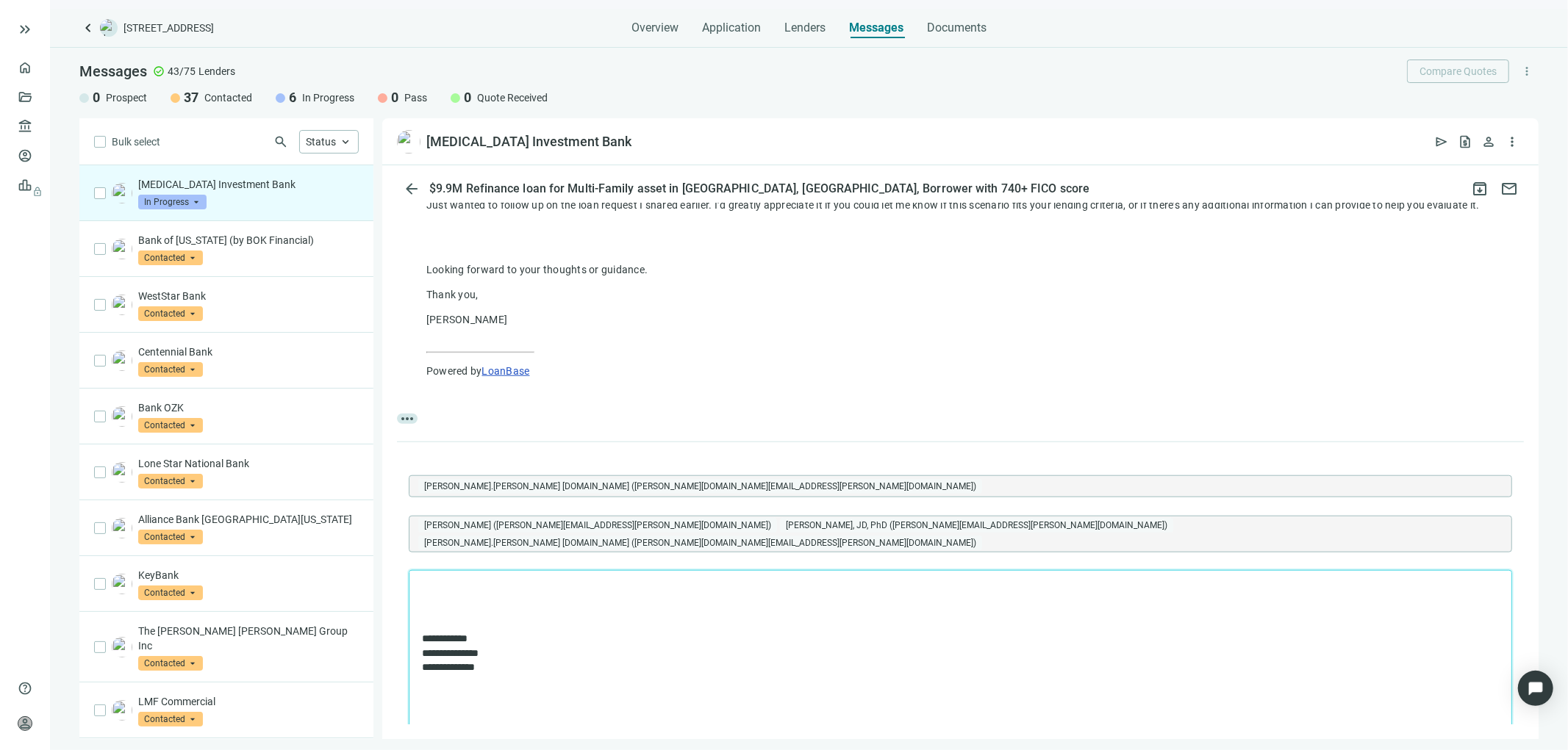
scroll to position [1193, 0]
